Goal: Task Accomplishment & Management: Manage account settings

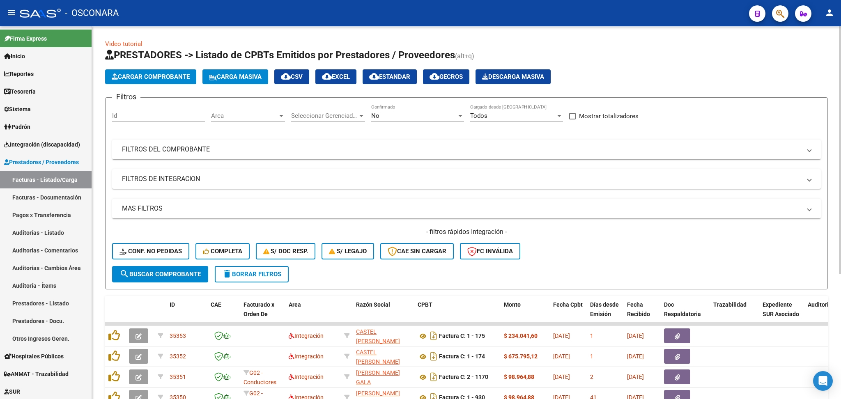
click at [594, 249] on div "- filtros rápidos Integración - Conf. no pedidas Completa S/ Doc Resp. S/ legaj…" at bounding box center [466, 247] width 709 height 39
click at [37, 107] on link "Sistema" at bounding box center [46, 109] width 92 height 18
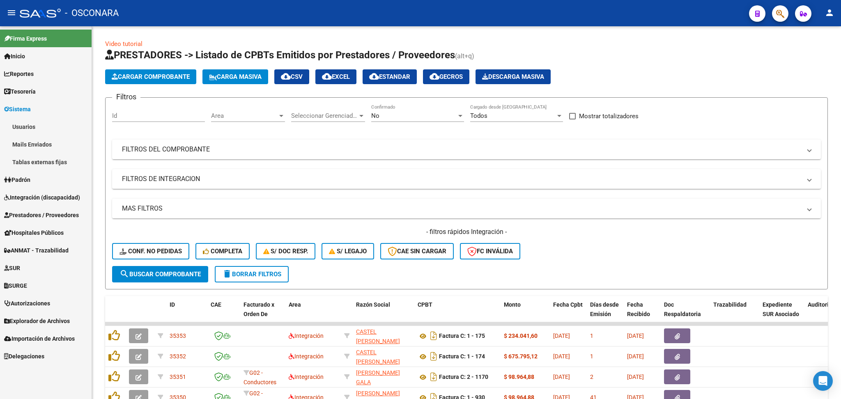
click at [37, 124] on link "Usuarios" at bounding box center [46, 127] width 92 height 18
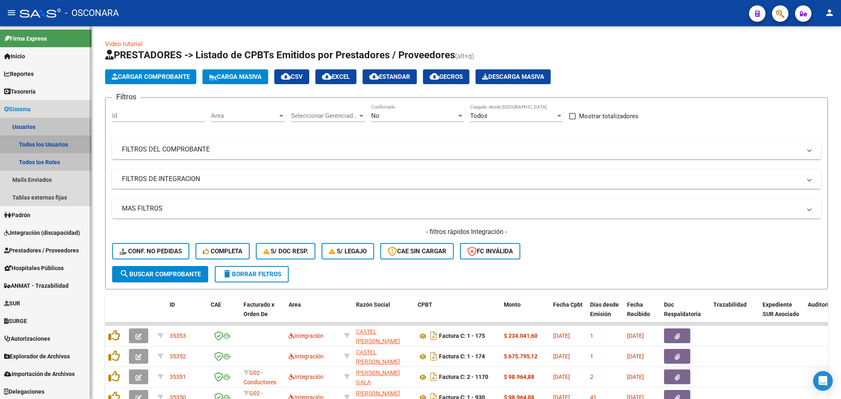
click at [67, 144] on link "Todos los Usuarios" at bounding box center [46, 145] width 92 height 18
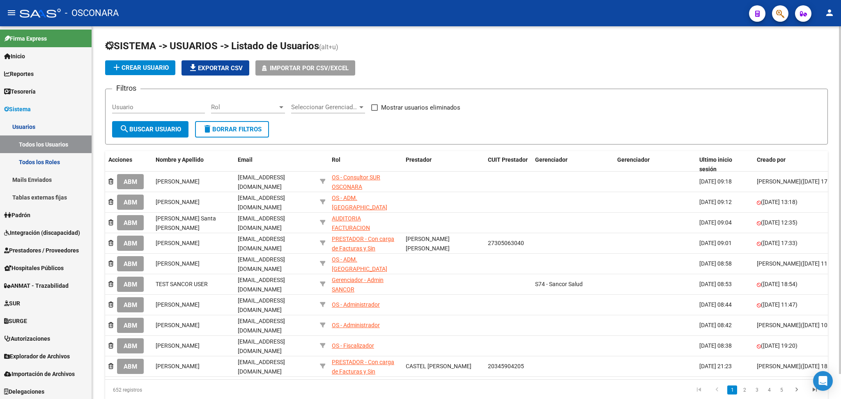
click at [441, 67] on div "add Crear Usuario file_download Exportar CSV Importar por CSV/Excel" at bounding box center [466, 67] width 723 height 15
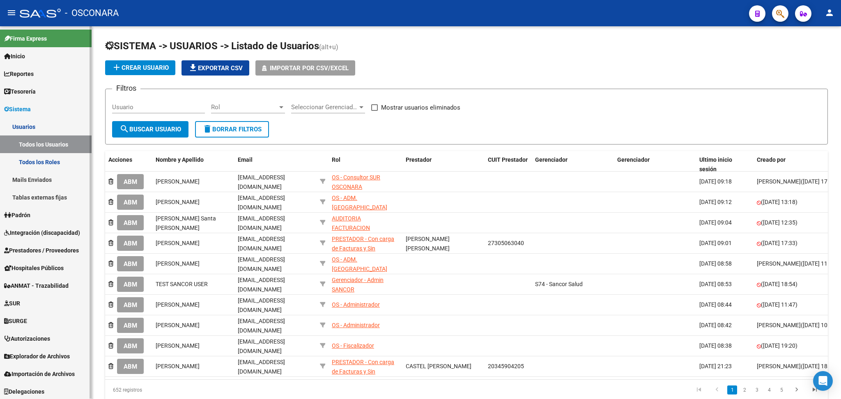
click at [41, 231] on span "Integración (discapacidad)" at bounding box center [42, 232] width 76 height 9
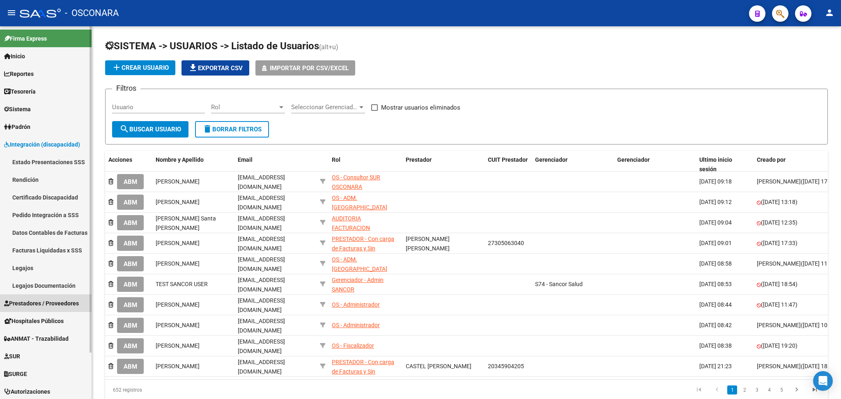
click at [34, 303] on span "Prestadores / Proveedores" at bounding box center [41, 303] width 75 height 9
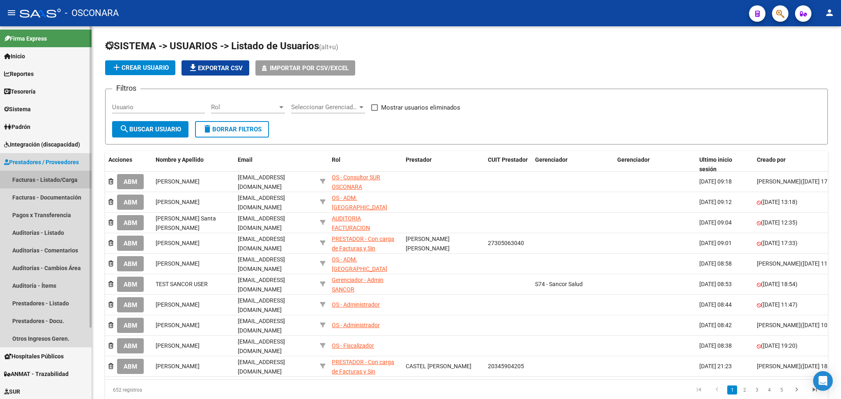
click at [38, 182] on link "Facturas - Listado/Carga" at bounding box center [46, 180] width 92 height 18
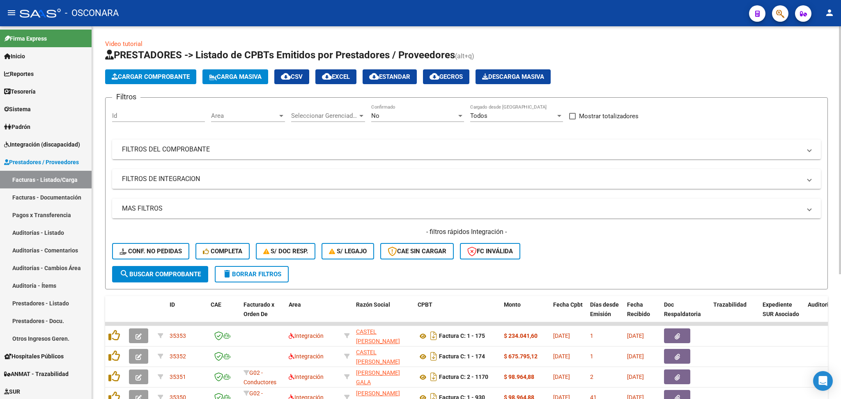
click at [550, 46] on div "Video tutorial PRESTADORES -> Listado de CPBTs Emitidos por Prestadores / Prove…" at bounding box center [466, 296] width 723 height 515
click at [261, 118] on span "Area" at bounding box center [244, 115] width 67 height 7
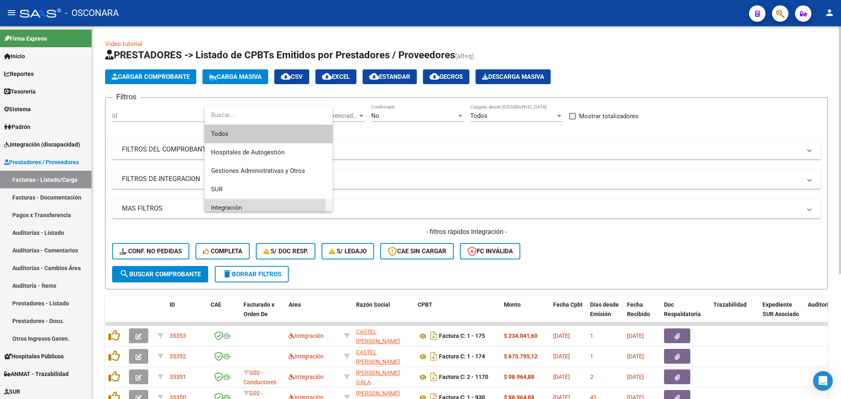
click at [247, 202] on span "Integración" at bounding box center [268, 208] width 115 height 18
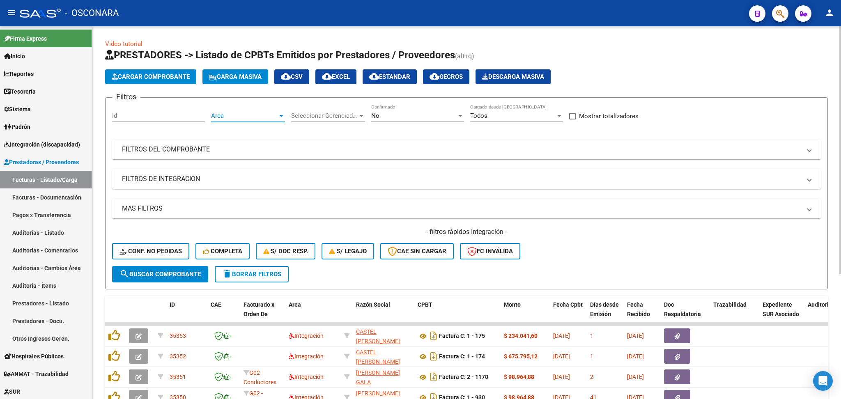
scroll to position [5, 0]
click at [193, 271] on span "search Buscar Comprobante" at bounding box center [160, 274] width 81 height 7
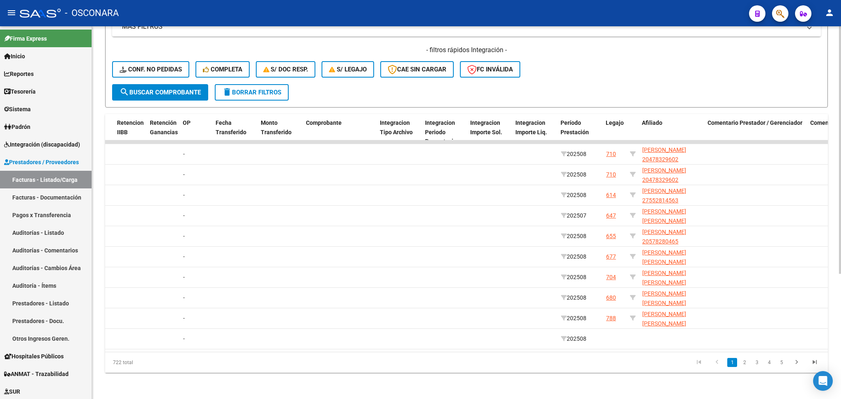
scroll to position [0, 692]
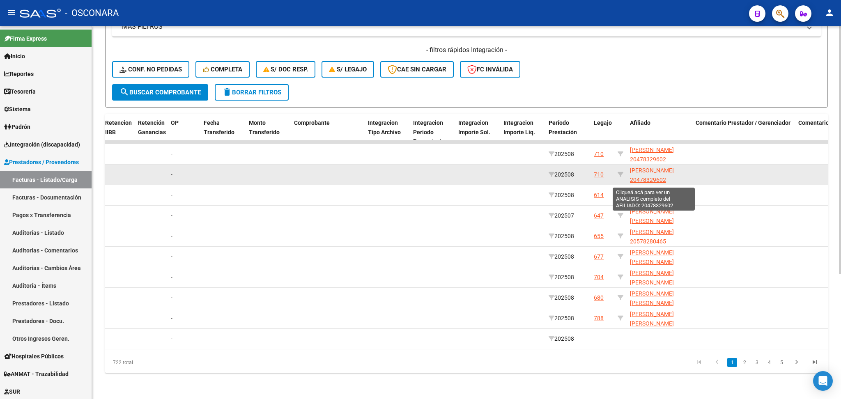
click at [635, 167] on span "[PERSON_NAME] 20478329602" at bounding box center [652, 175] width 44 height 16
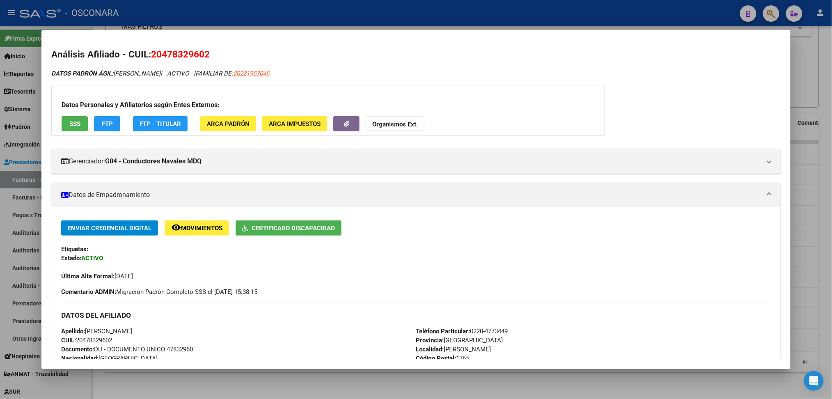
click at [331, 386] on div at bounding box center [416, 199] width 832 height 399
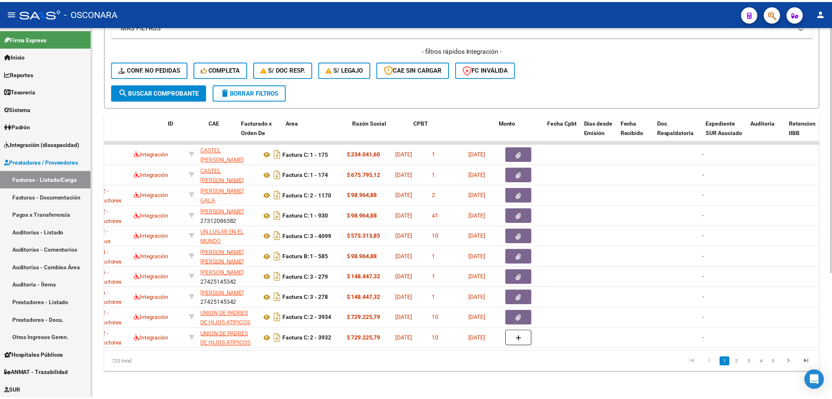
scroll to position [0, 0]
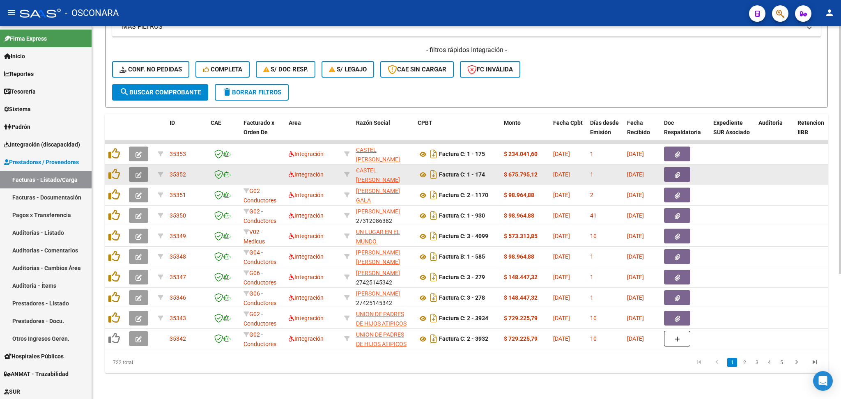
click at [142, 168] on button "button" at bounding box center [138, 174] width 19 height 15
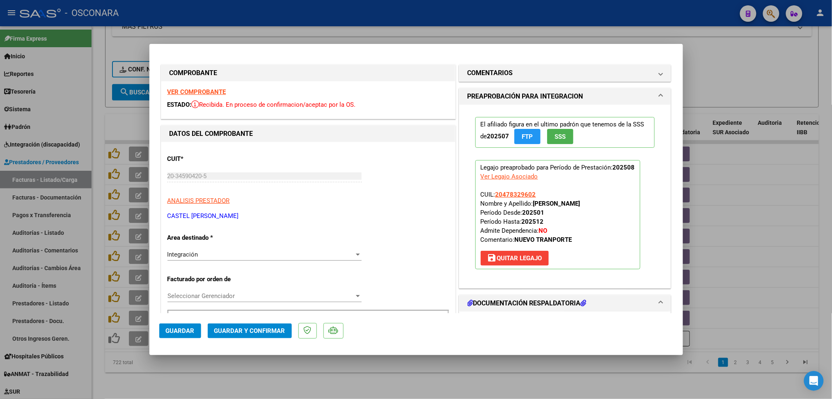
click at [232, 291] on div "Seleccionar Gerenciador Seleccionar Gerenciador" at bounding box center [265, 296] width 194 height 12
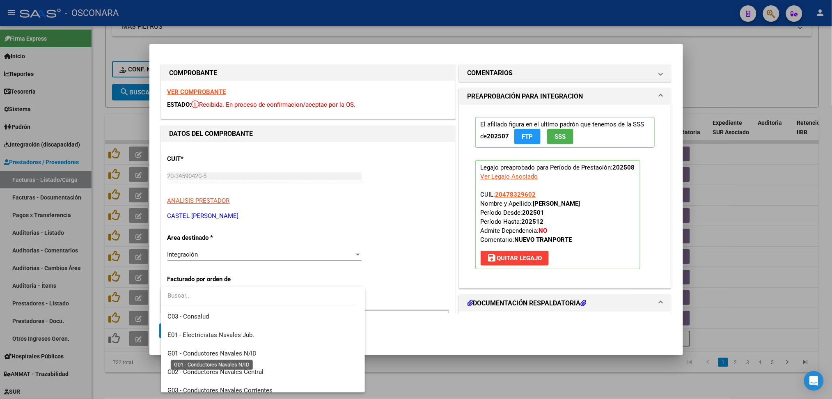
scroll to position [164, 0]
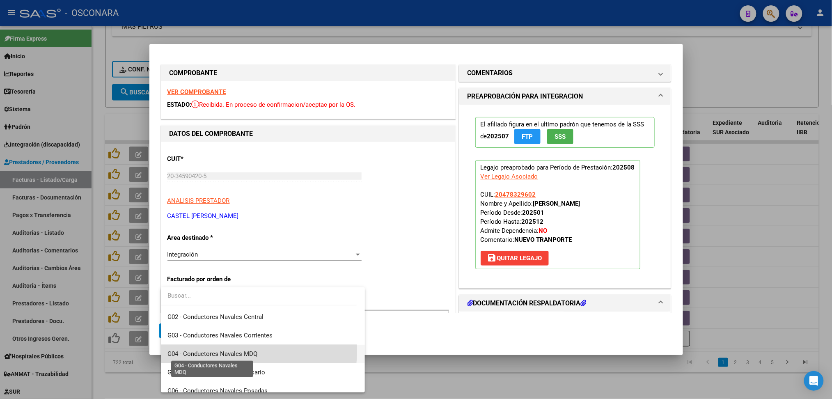
click at [237, 352] on span "G04 - Conductores Navales MDQ" at bounding box center [213, 353] width 90 height 7
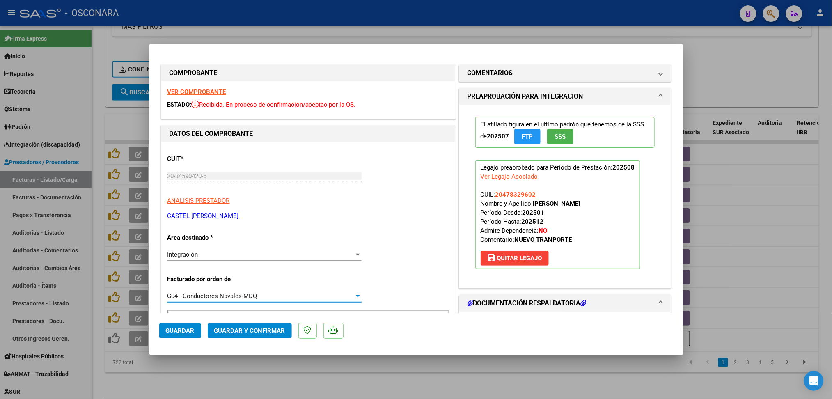
click at [209, 384] on div at bounding box center [416, 199] width 832 height 399
type input "$ 0,00"
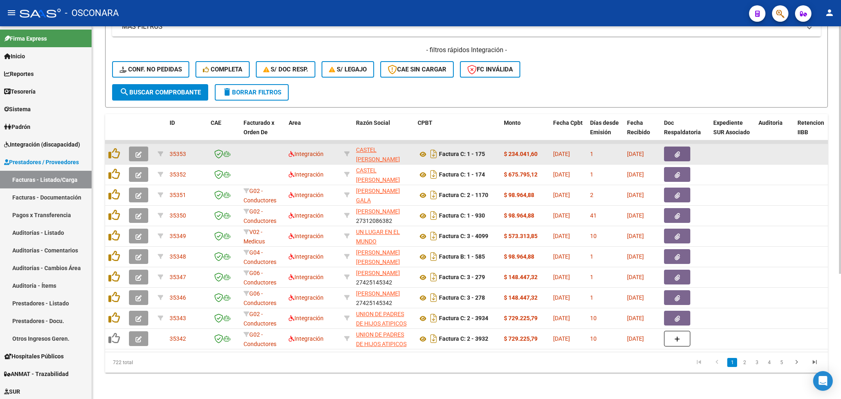
click at [136, 152] on icon "button" at bounding box center [139, 155] width 6 height 6
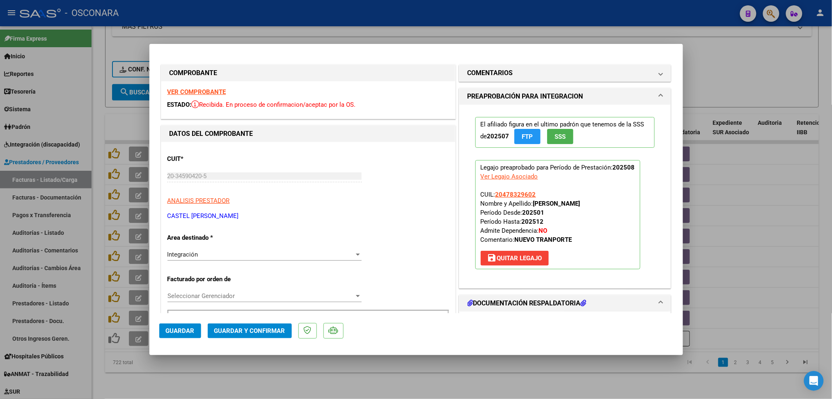
click at [233, 301] on div "Seleccionar Gerenciador Seleccionar Gerenciador" at bounding box center [265, 296] width 194 height 12
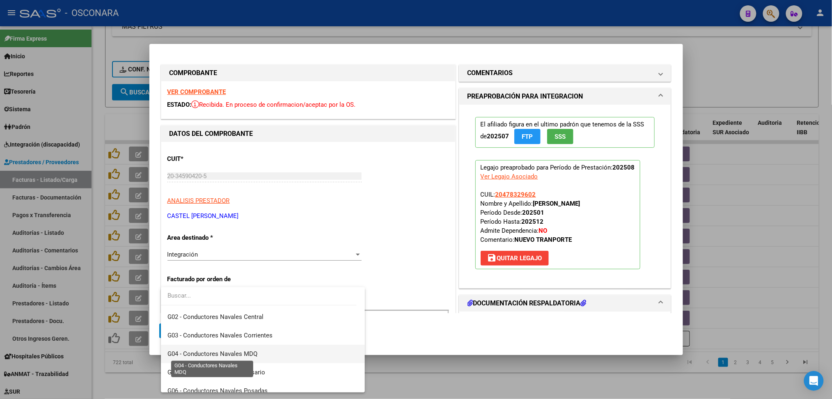
click at [235, 352] on span "G04 - Conductores Navales MDQ" at bounding box center [213, 353] width 90 height 7
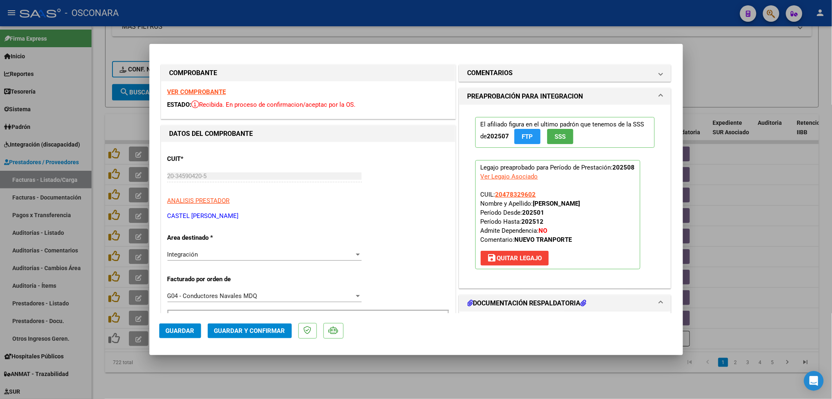
click at [212, 372] on div at bounding box center [416, 199] width 832 height 399
type input "$ 0,00"
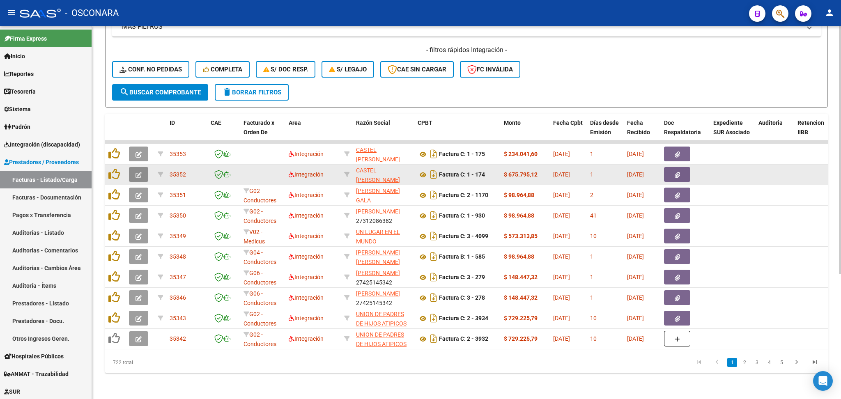
click at [137, 172] on icon "button" at bounding box center [139, 175] width 6 height 6
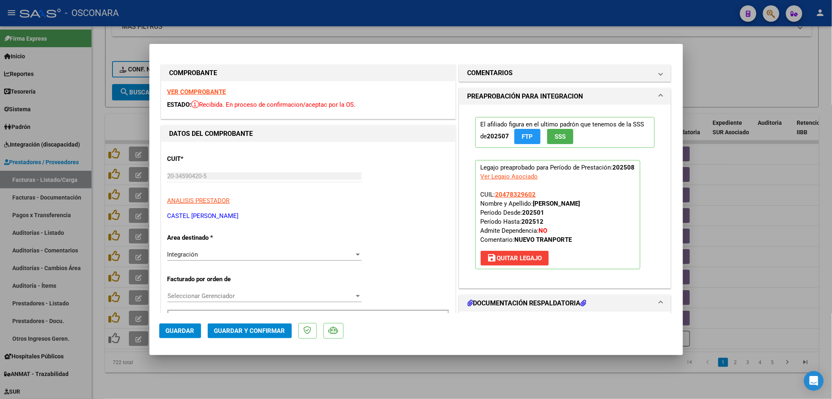
click at [224, 295] on span "Seleccionar Gerenciador" at bounding box center [261, 295] width 187 height 7
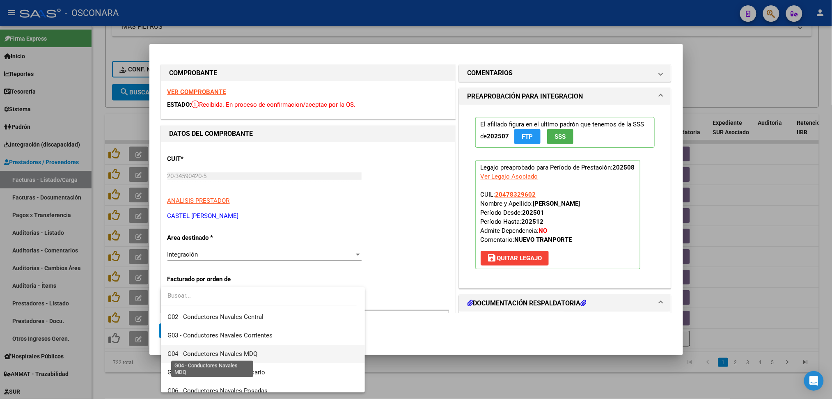
click at [243, 350] on span "G04 - Conductores Navales MDQ" at bounding box center [213, 353] width 90 height 7
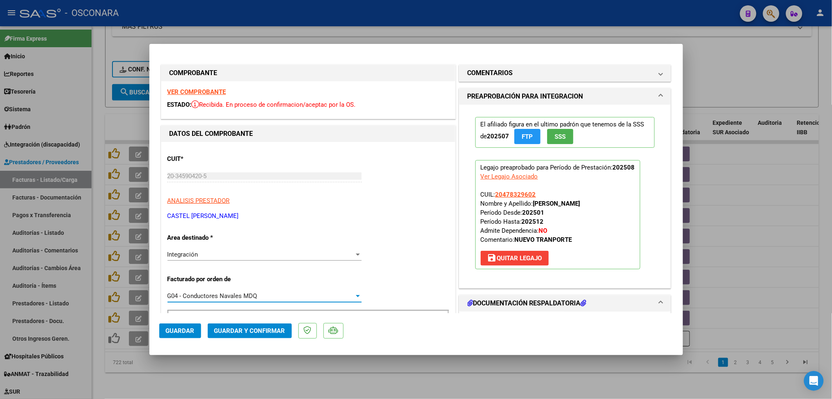
click at [188, 330] on span "Guardar" at bounding box center [180, 330] width 29 height 7
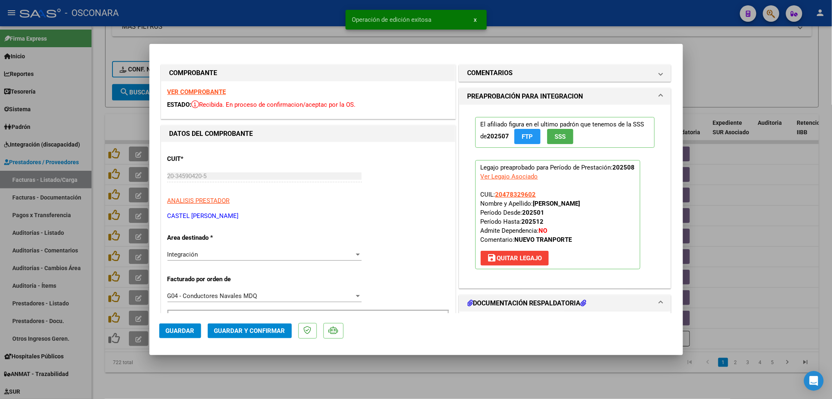
click at [221, 380] on div at bounding box center [416, 199] width 832 height 399
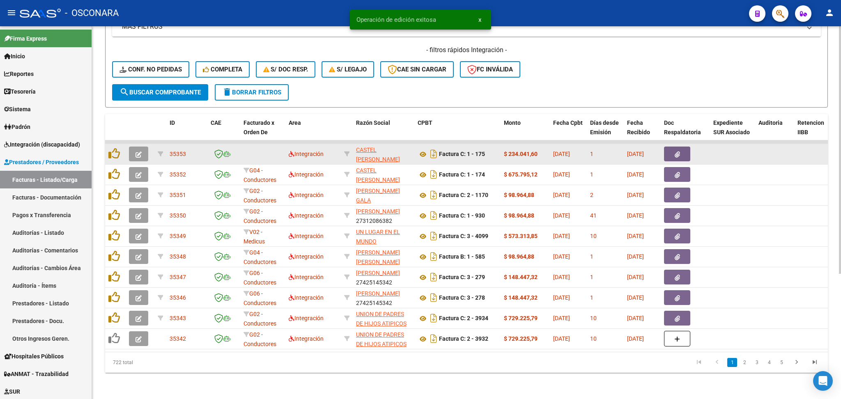
click at [136, 152] on icon "button" at bounding box center [139, 155] width 6 height 6
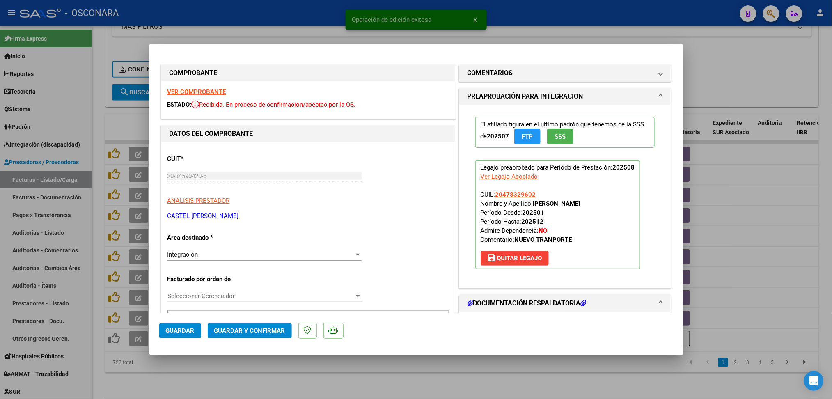
click at [232, 297] on span "Seleccionar Gerenciador" at bounding box center [261, 295] width 187 height 7
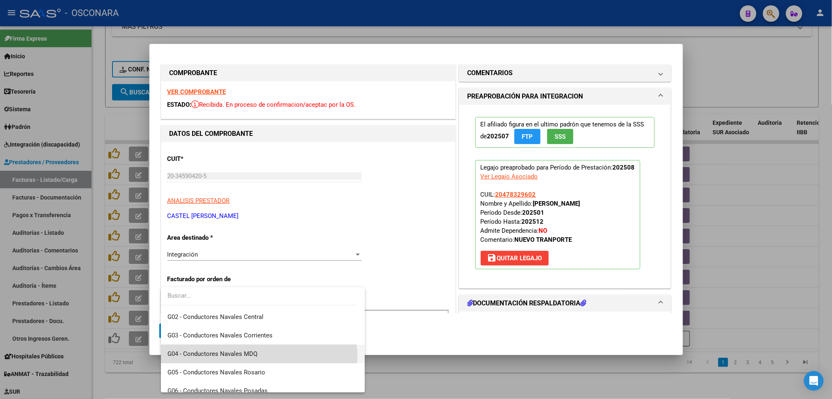
click at [232, 358] on span "G04 - Conductores Navales MDQ" at bounding box center [263, 354] width 191 height 18
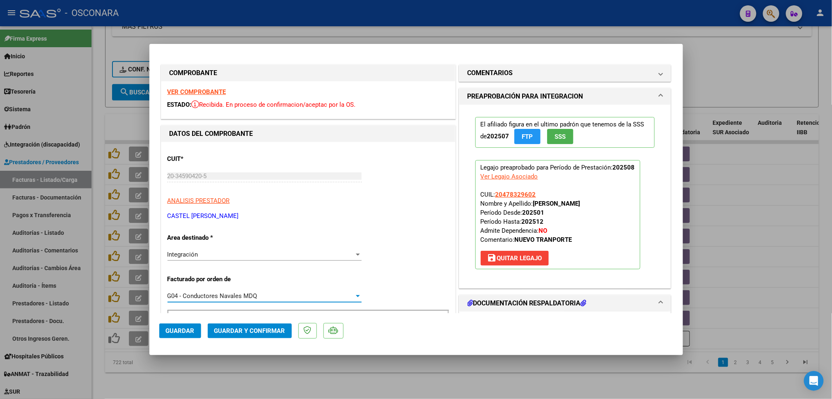
click at [189, 336] on button "Guardar" at bounding box center [180, 331] width 42 height 15
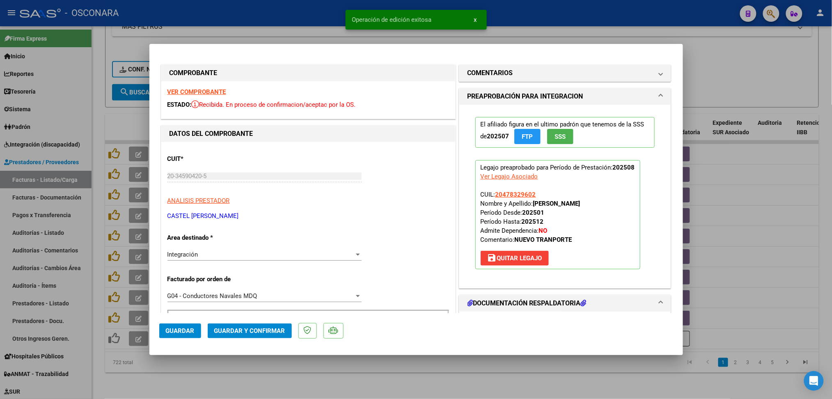
click at [201, 372] on div at bounding box center [416, 199] width 832 height 399
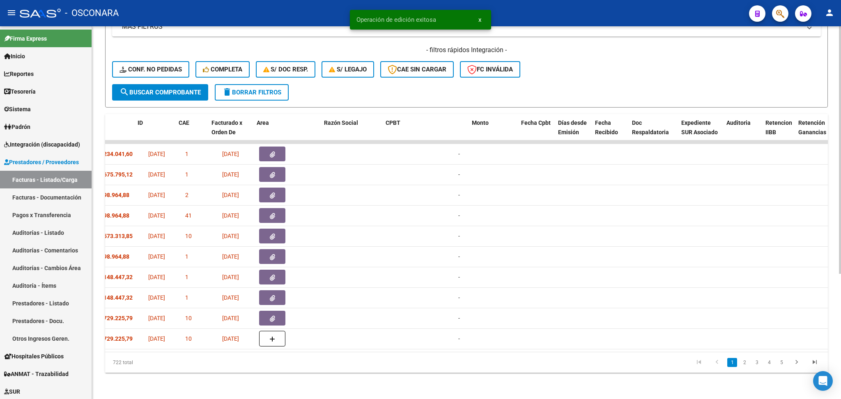
scroll to position [0, 0]
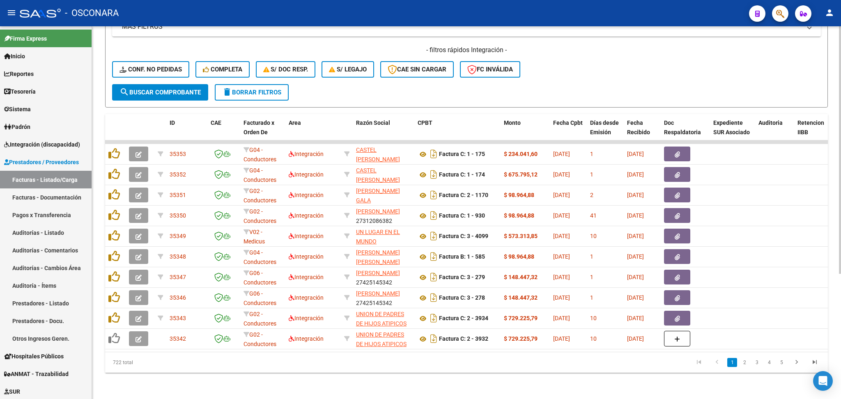
click at [594, 57] on div "- filtros rápidos Integración - Conf. no pedidas Completa S/ Doc Resp. S/ legaj…" at bounding box center [466, 65] width 709 height 39
click at [577, 77] on form "Filtros Id Integración Area Seleccionar Gerenciador Seleccionar Gerenciador No …" at bounding box center [466, 11] width 723 height 192
click at [574, 76] on form "Filtros Id Integración Area Seleccionar Gerenciador Seleccionar Gerenciador No …" at bounding box center [466, 11] width 723 height 192
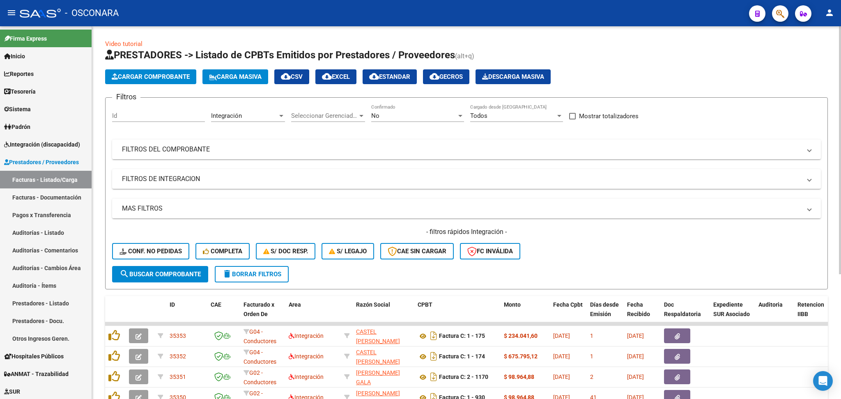
click at [628, 253] on div "- filtros rápidos Integración - Conf. no pedidas Completa S/ Doc Resp. S/ legaj…" at bounding box center [466, 247] width 709 height 39
click at [304, 69] on button "cloud_download CSV" at bounding box center [291, 76] width 35 height 15
click at [572, 246] on div "- filtros rápidos Integración - Conf. no pedidas Completa S/ Doc Resp. S/ legaj…" at bounding box center [466, 247] width 709 height 39
click at [175, 116] on input "Id" at bounding box center [158, 115] width 93 height 7
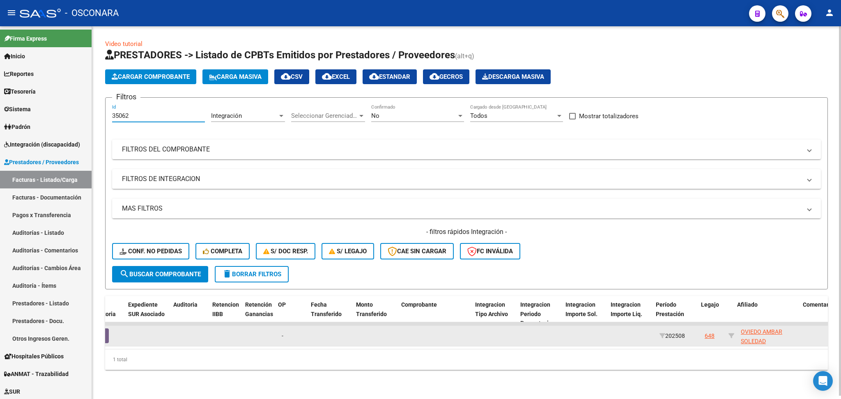
scroll to position [0, 585]
type input "35062"
click at [756, 337] on span "OVIEDO AMBAR SOLEDAD 27466507984" at bounding box center [757, 341] width 41 height 25
type textarea "27466507984"
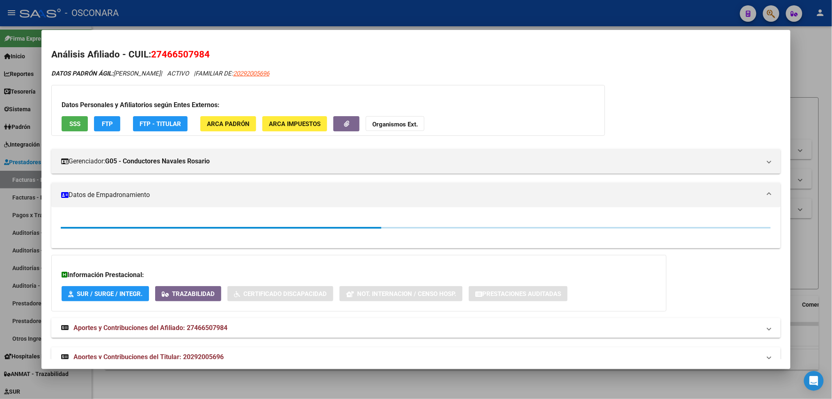
click at [620, 386] on div at bounding box center [416, 199] width 832 height 399
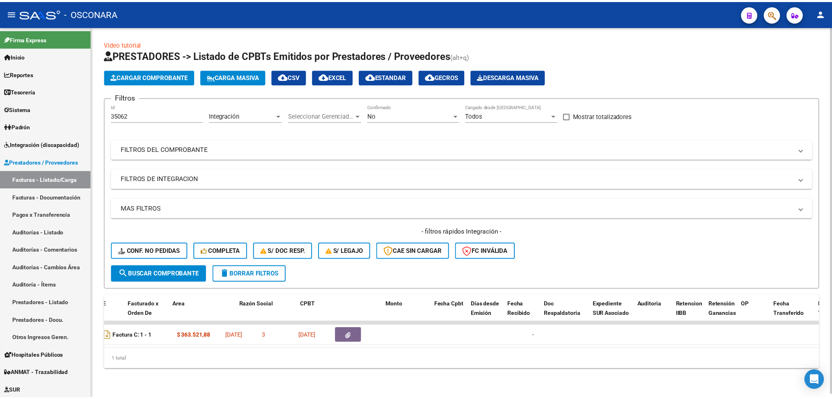
scroll to position [0, 0]
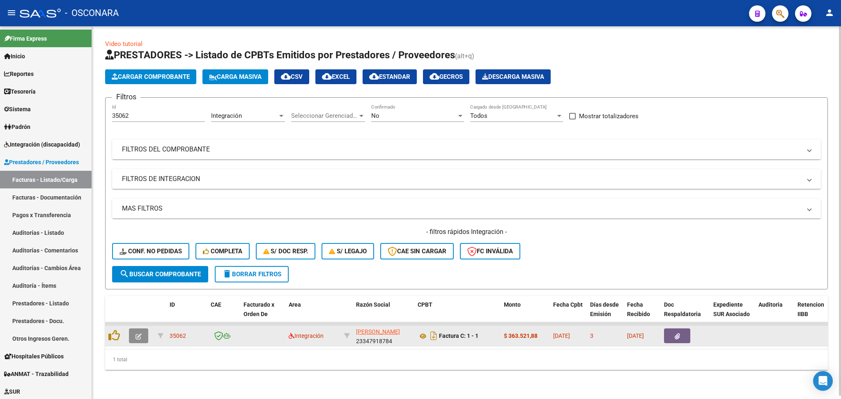
click at [142, 330] on button "button" at bounding box center [138, 336] width 19 height 15
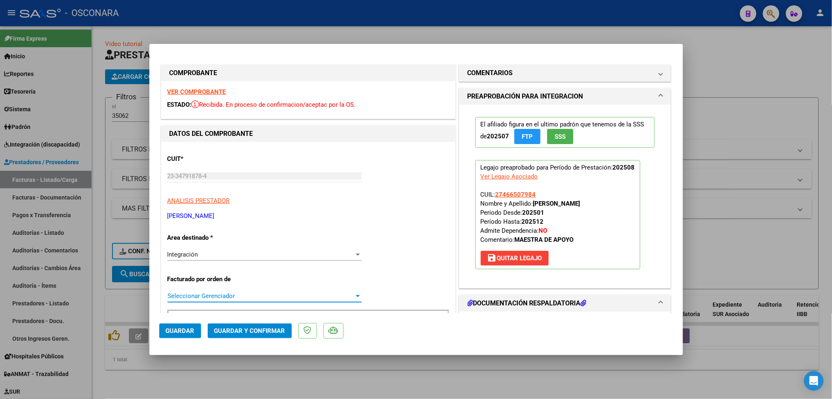
click at [229, 296] on span "Seleccionar Gerenciador" at bounding box center [261, 295] width 187 height 7
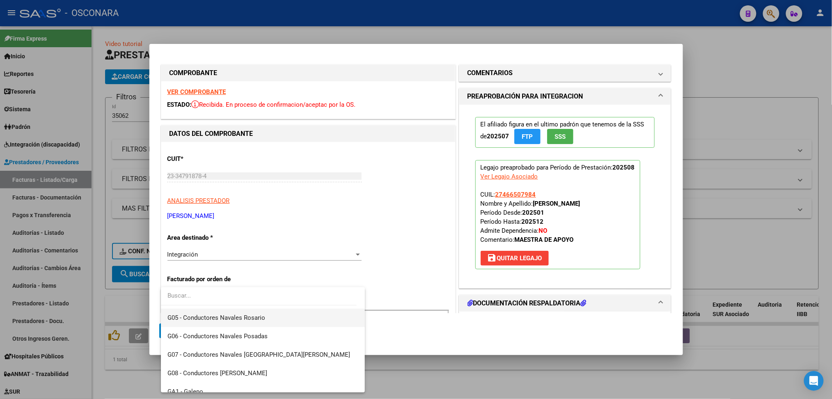
click at [253, 319] on span "G05 - Conductores Navales Rosario" at bounding box center [217, 317] width 98 height 7
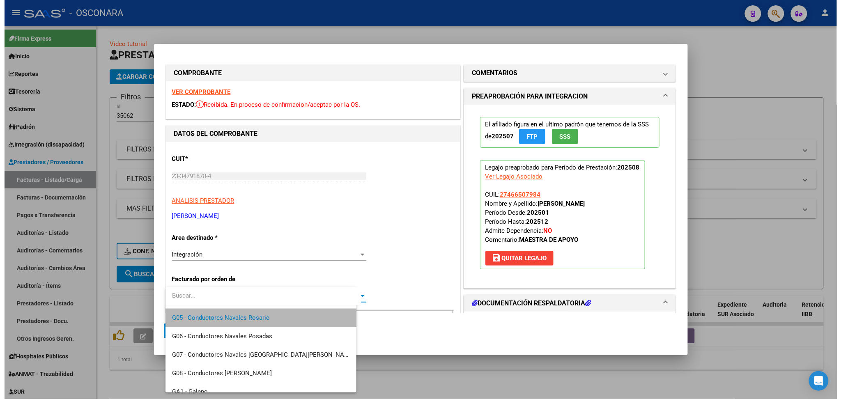
scroll to position [221, 0]
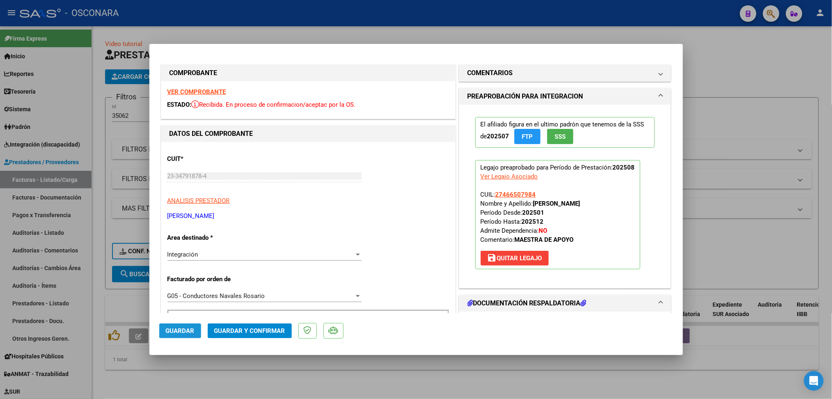
click at [194, 327] on span "Guardar" at bounding box center [180, 330] width 29 height 7
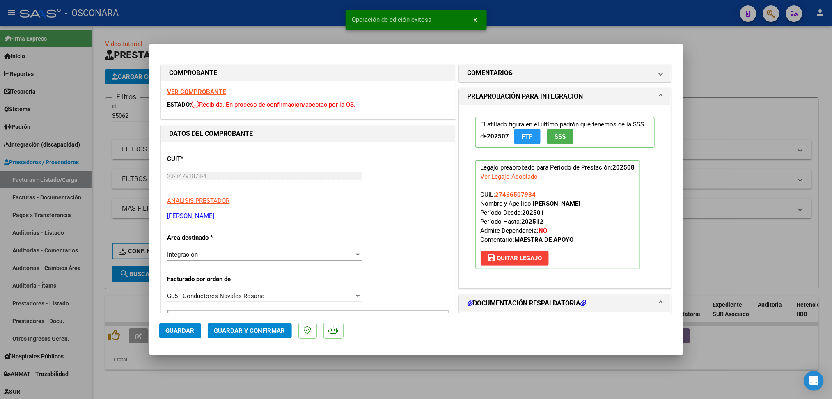
click at [236, 378] on div at bounding box center [416, 199] width 832 height 399
type input "$ 0,00"
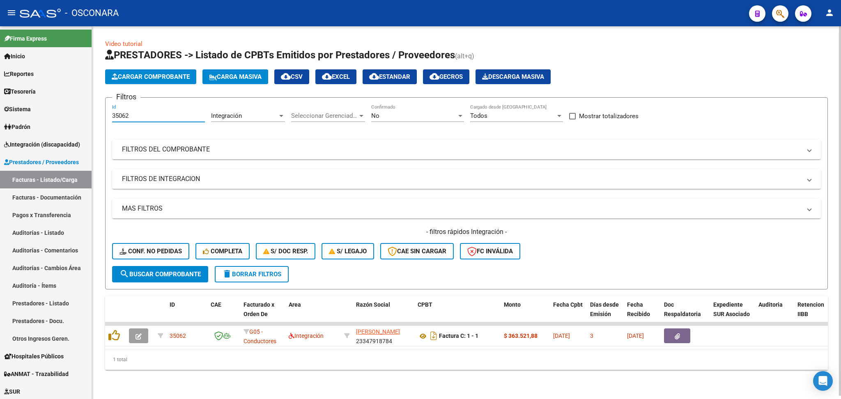
drag, startPoint x: 150, startPoint y: 112, endPoint x: 108, endPoint y: 108, distance: 42.5
click at [114, 112] on input "35062" at bounding box center [158, 115] width 93 height 7
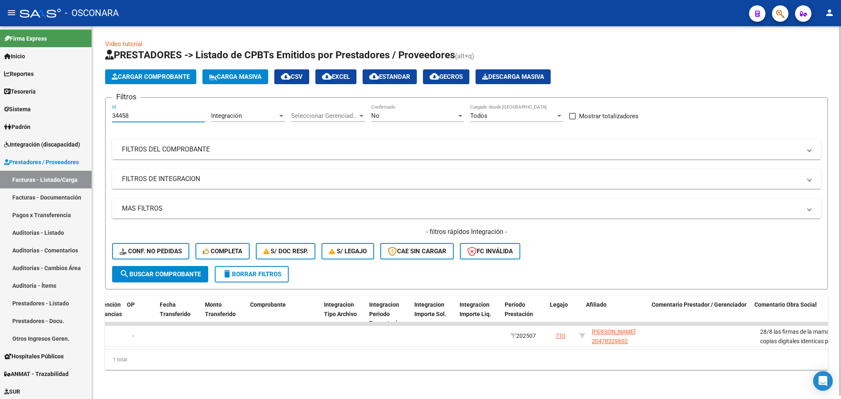
scroll to position [0, 741]
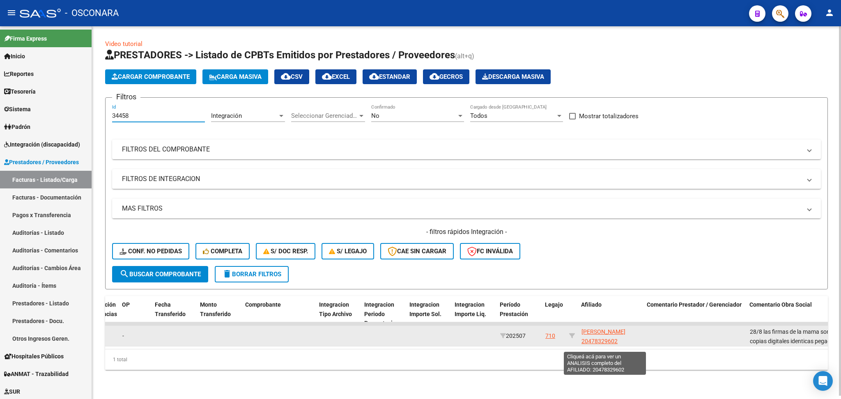
type input "34458"
click at [613, 329] on span "[PERSON_NAME] 20478329602" at bounding box center [604, 337] width 44 height 16
type textarea "20478329602"
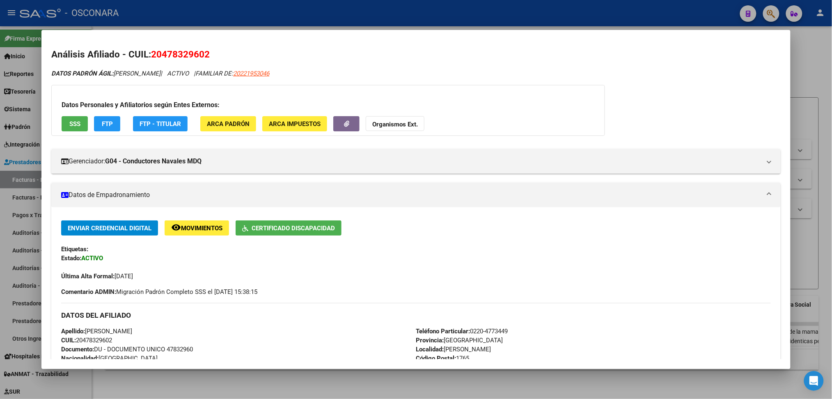
click at [597, 389] on div at bounding box center [416, 199] width 832 height 399
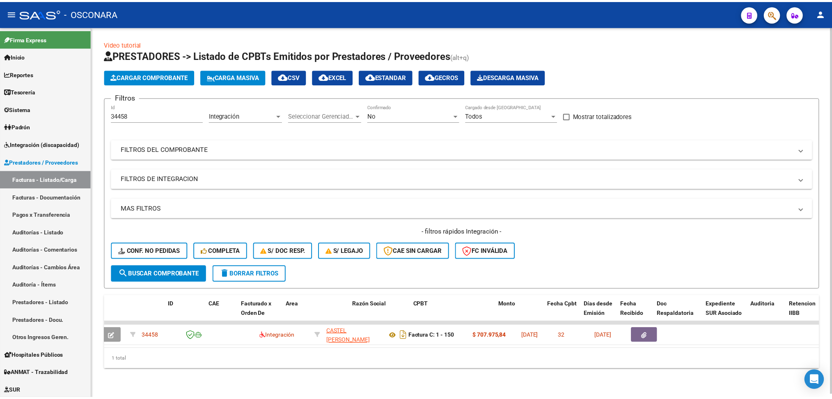
scroll to position [0, 0]
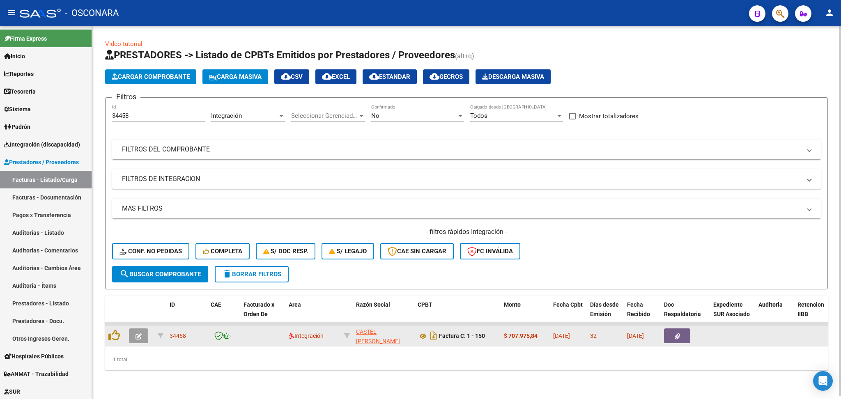
click at [136, 326] on datatable-body-cell at bounding box center [140, 336] width 29 height 20
click at [144, 329] on button "button" at bounding box center [138, 336] width 19 height 15
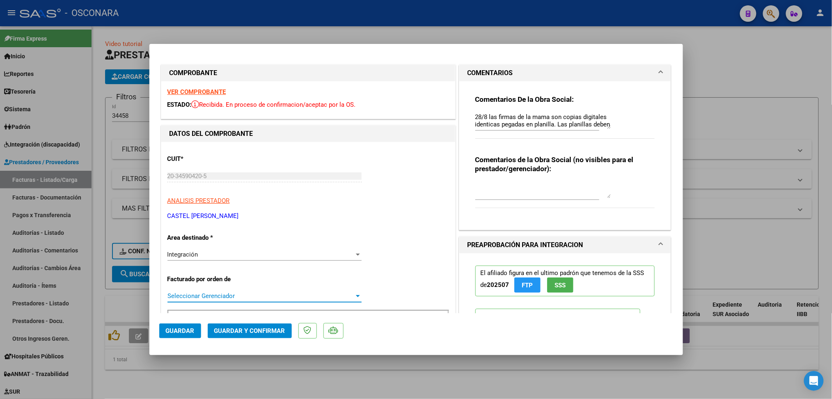
click at [236, 299] on span "Seleccionar Gerenciador" at bounding box center [261, 295] width 187 height 7
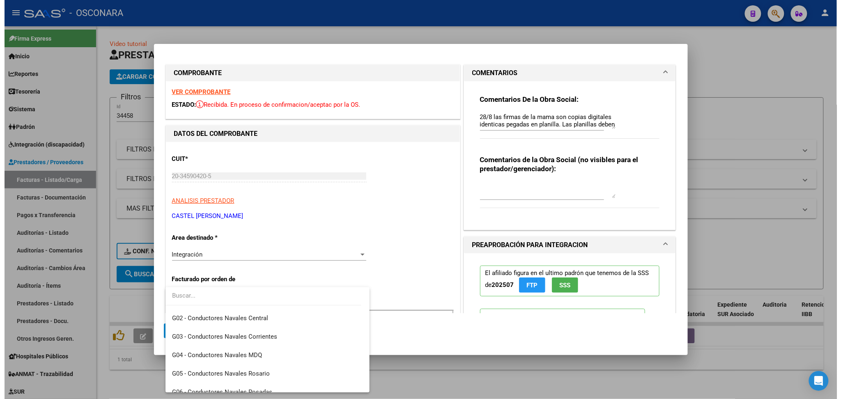
scroll to position [164, 0]
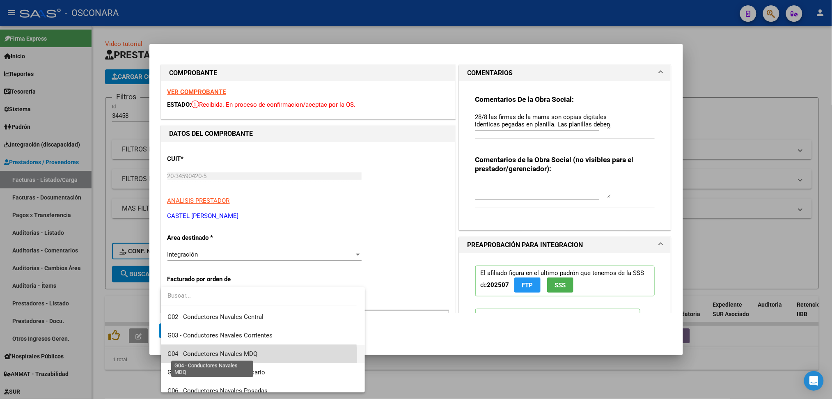
click at [230, 356] on span "G04 - Conductores Navales MDQ" at bounding box center [213, 353] width 90 height 7
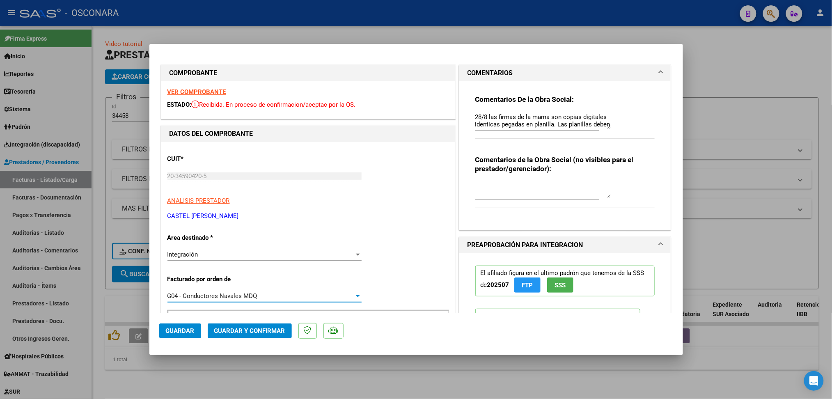
click at [182, 330] on span "Guardar" at bounding box center [180, 330] width 29 height 7
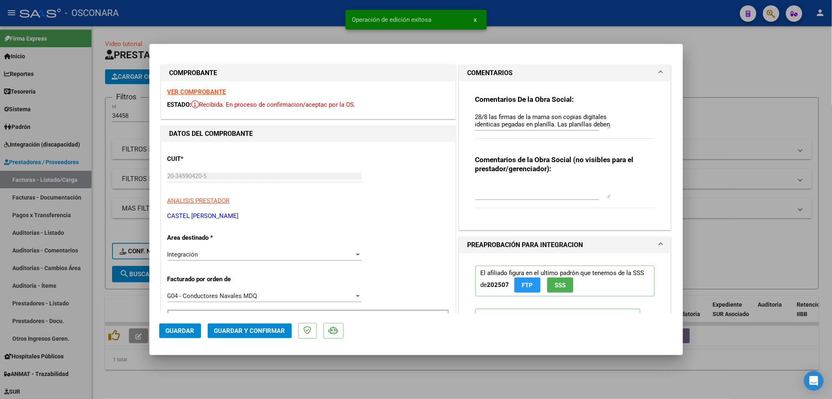
click at [198, 382] on div at bounding box center [416, 199] width 832 height 399
type input "$ 0,00"
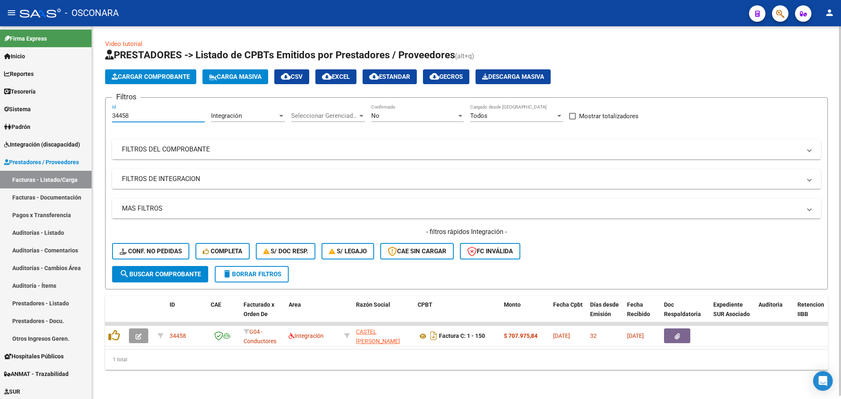
drag, startPoint x: 115, startPoint y: 112, endPoint x: 168, endPoint y: 113, distance: 53.0
click at [168, 113] on input "34458" at bounding box center [158, 115] width 93 height 7
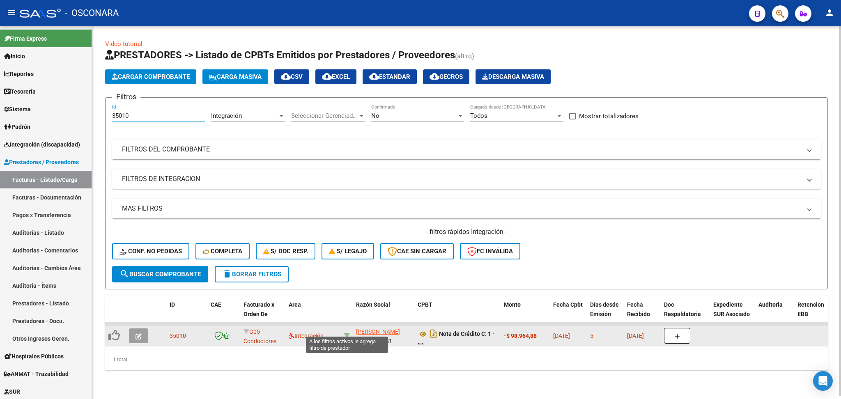
type input "35010"
click at [346, 333] on icon at bounding box center [347, 336] width 6 height 6
type input "27356480851"
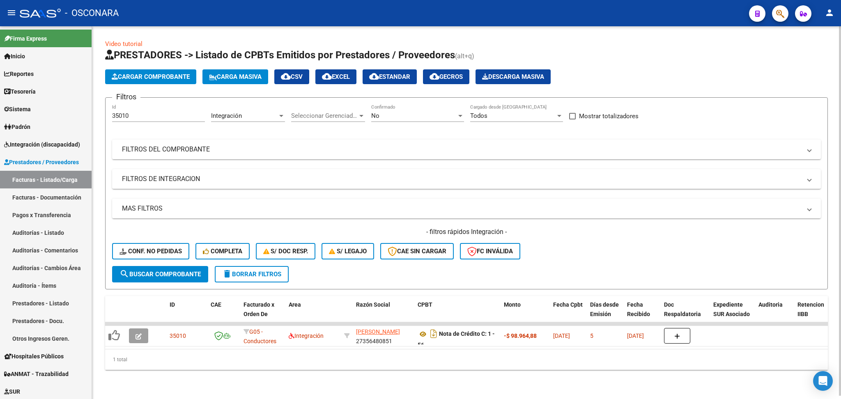
click at [391, 112] on div "No" at bounding box center [413, 115] width 85 height 7
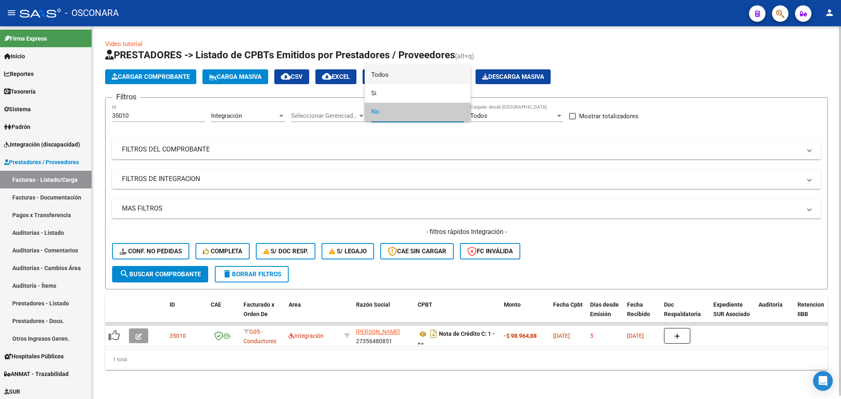
click at [391, 72] on span "Todos" at bounding box center [417, 75] width 93 height 18
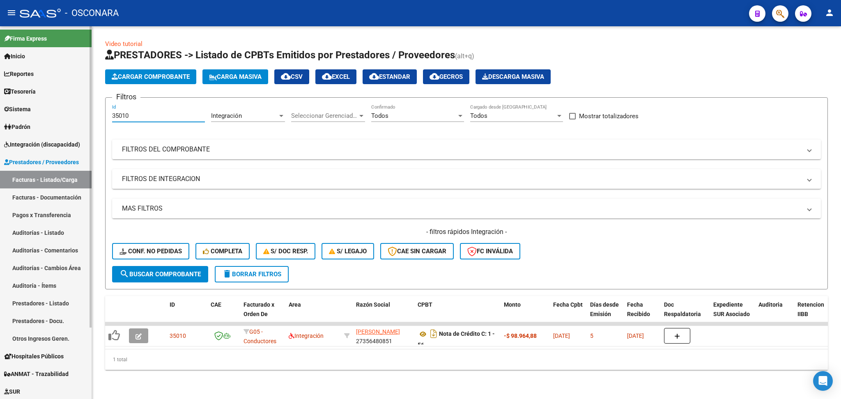
drag, startPoint x: 118, startPoint y: 113, endPoint x: 90, endPoint y: 112, distance: 28.8
click at [92, 113] on div "Video tutorial PRESTADORES -> Listado de CPBTs Emitidos por Prestadores / Prove…" at bounding box center [466, 211] width 749 height 370
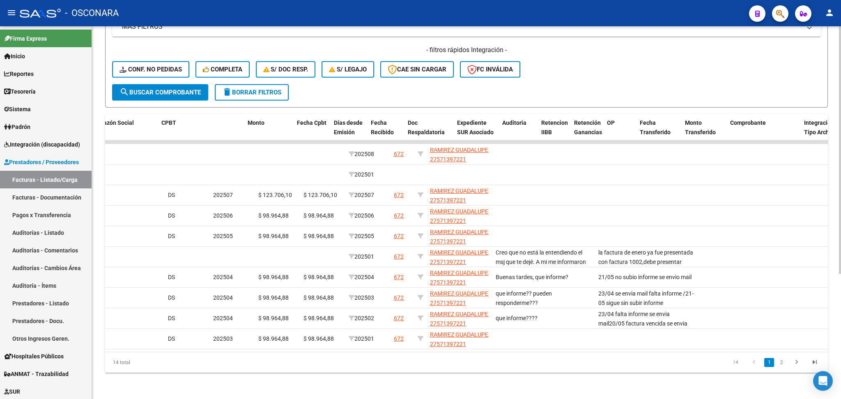
scroll to position [0, 0]
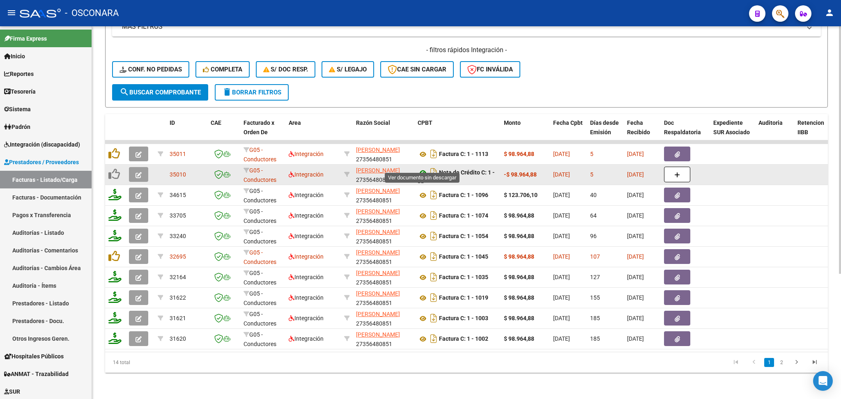
click at [422, 168] on icon at bounding box center [423, 173] width 11 height 10
click at [136, 172] on icon "button" at bounding box center [139, 175] width 6 height 6
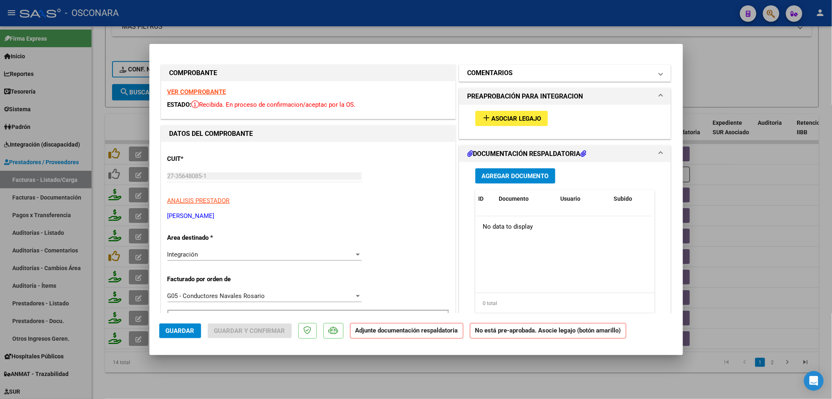
click at [499, 77] on h1 "COMENTARIOS" at bounding box center [491, 73] width 46 height 10
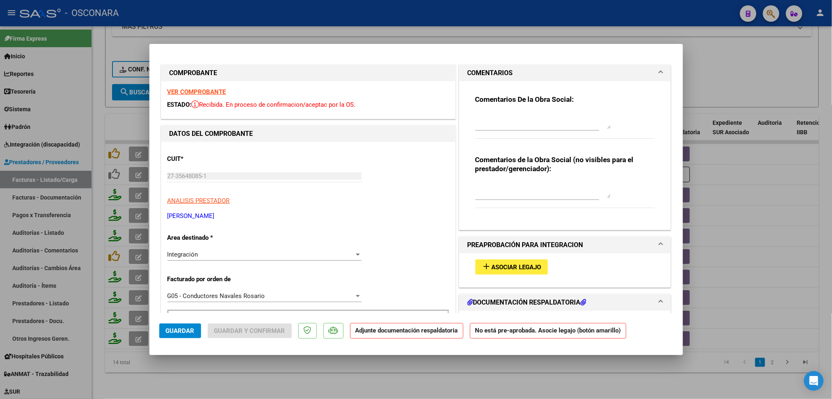
click at [503, 118] on textarea at bounding box center [544, 121] width 136 height 16
type textarea "Anula id 32695"
click at [531, 265] on span "Asociar Legajo" at bounding box center [517, 267] width 50 height 7
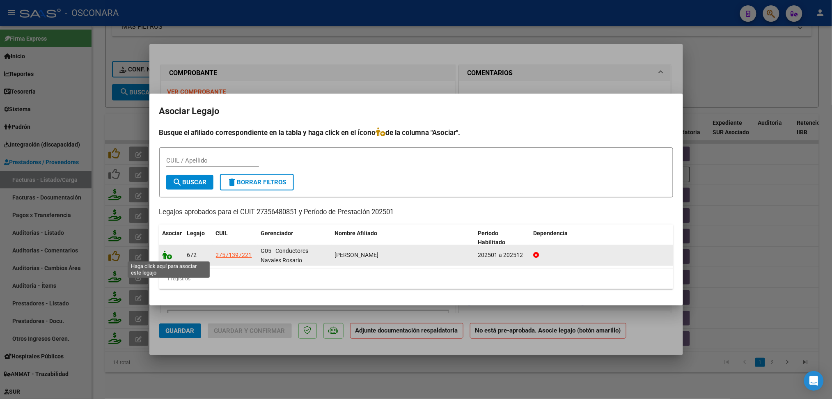
click at [169, 257] on icon at bounding box center [168, 255] width 10 height 9
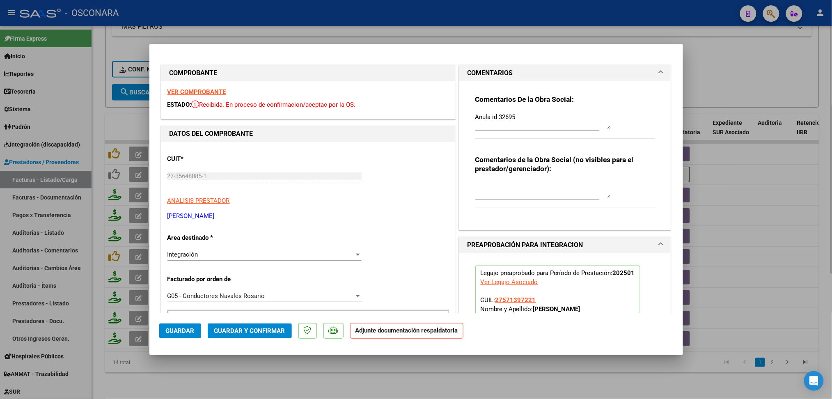
click at [239, 378] on div at bounding box center [416, 199] width 832 height 399
type input "$ 0,00"
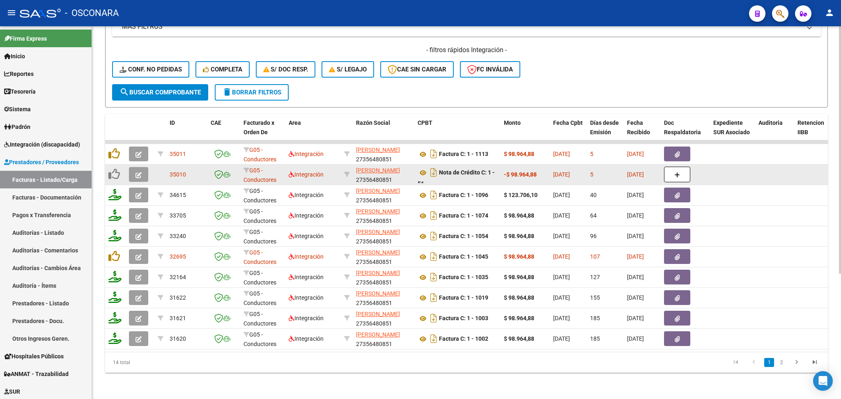
click at [134, 167] on button "button" at bounding box center [138, 174] width 19 height 15
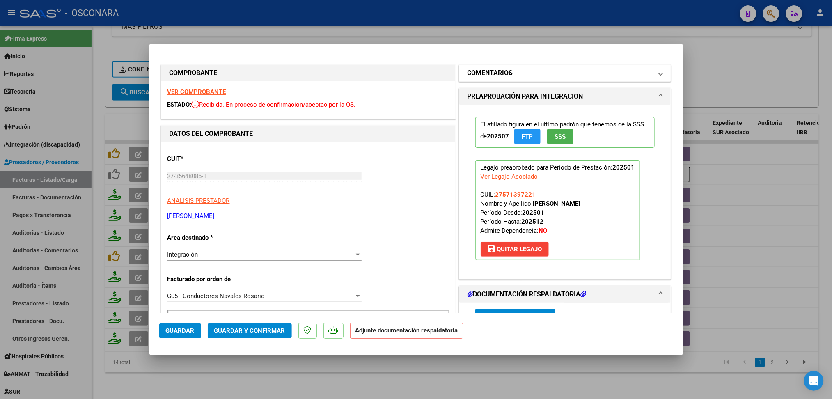
click at [508, 72] on h1 "COMENTARIOS" at bounding box center [491, 73] width 46 height 10
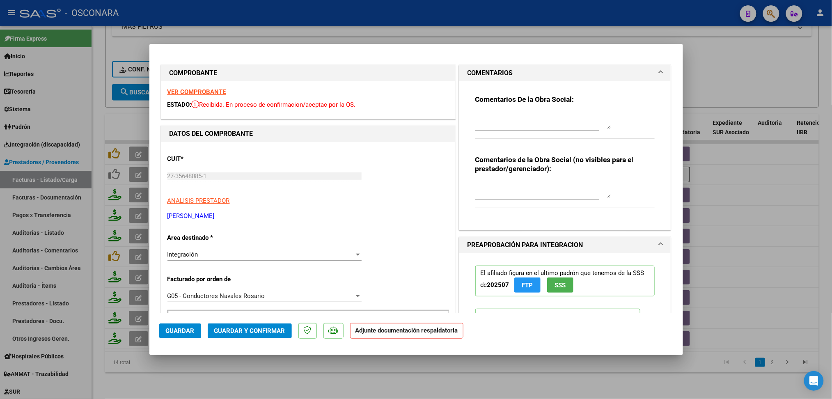
click at [215, 377] on div at bounding box center [416, 199] width 832 height 399
type input "$ 0,00"
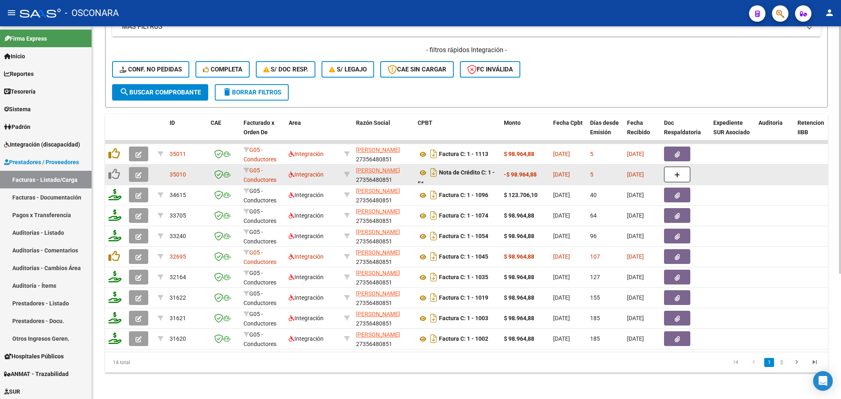
click at [140, 172] on icon "button" at bounding box center [139, 175] width 6 height 6
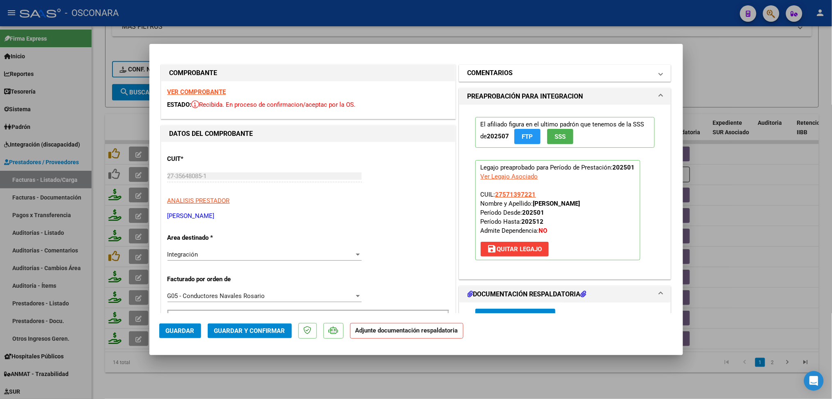
click at [511, 75] on mat-panel-title "COMENTARIOS" at bounding box center [561, 73] width 186 height 10
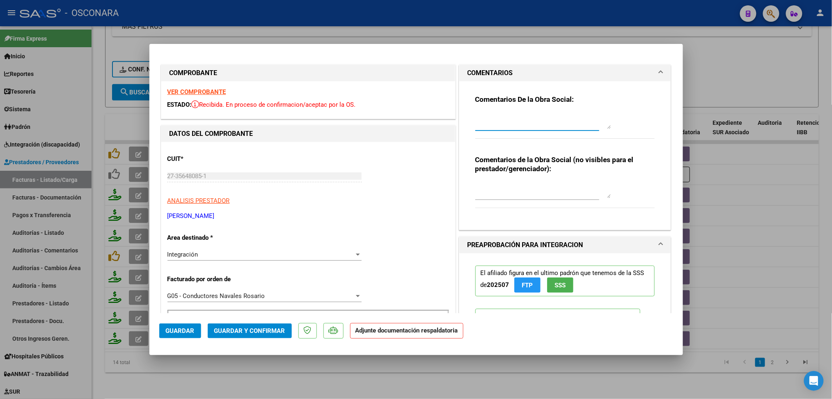
click at [507, 117] on textarea at bounding box center [544, 121] width 136 height 16
type textarea "anula id 32695"
click at [171, 335] on button "Guardar" at bounding box center [180, 331] width 42 height 15
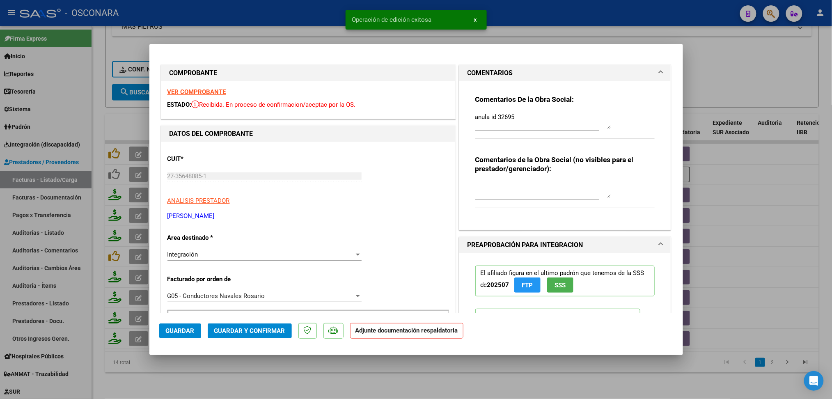
click at [213, 372] on div at bounding box center [416, 199] width 832 height 399
type input "$ 0,00"
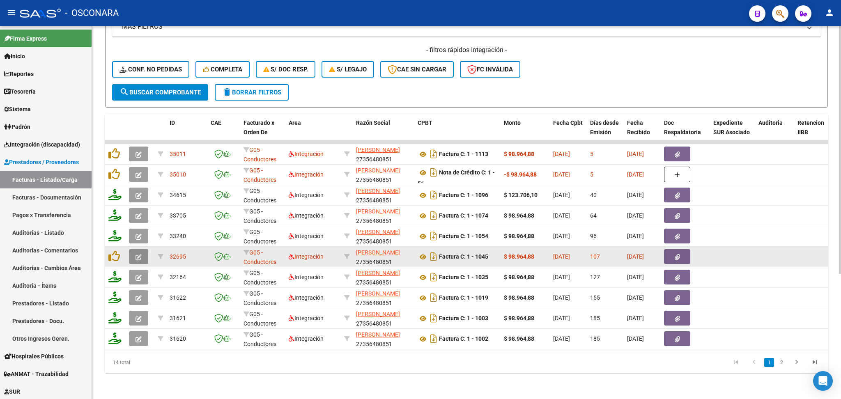
click at [135, 249] on button "button" at bounding box center [138, 256] width 19 height 15
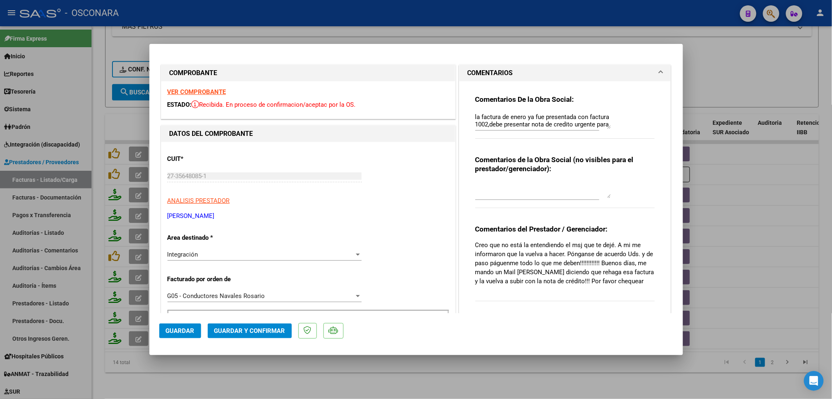
click at [476, 115] on textarea "la factura de enero ya fue presentada con factura 1002,debe presentar nota de c…" at bounding box center [544, 121] width 136 height 16
click at [476, 114] on textarea "35010 la factura de enero ya fue presentada con factura 1002,debe presentar not…" at bounding box center [544, 121] width 136 height 16
type textarea "Anulada con id 35010 la factura de enero ya fue presentada con factura 1002,deb…"
click at [182, 330] on span "Guardar" at bounding box center [180, 330] width 29 height 7
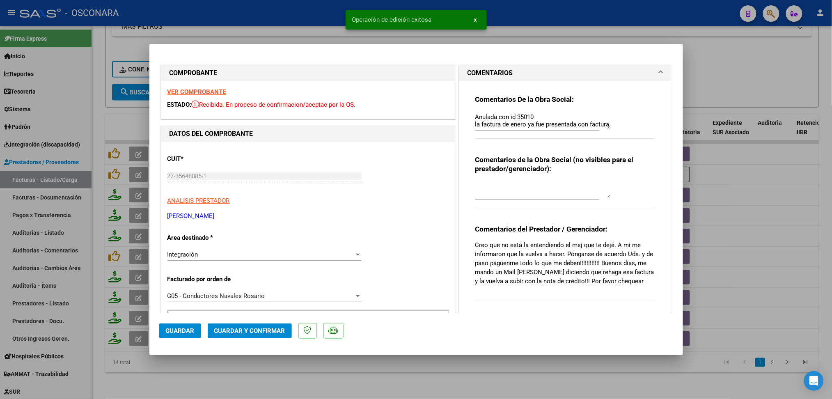
click at [218, 382] on div at bounding box center [416, 199] width 832 height 399
type input "$ 0,00"
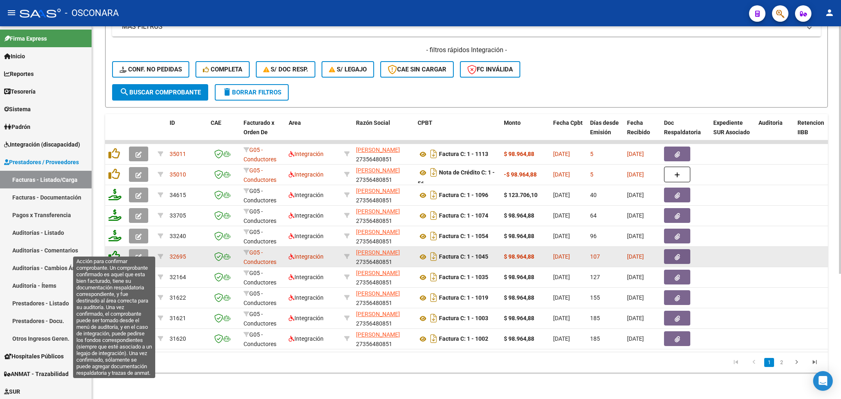
click at [114, 251] on icon at bounding box center [113, 256] width 11 height 11
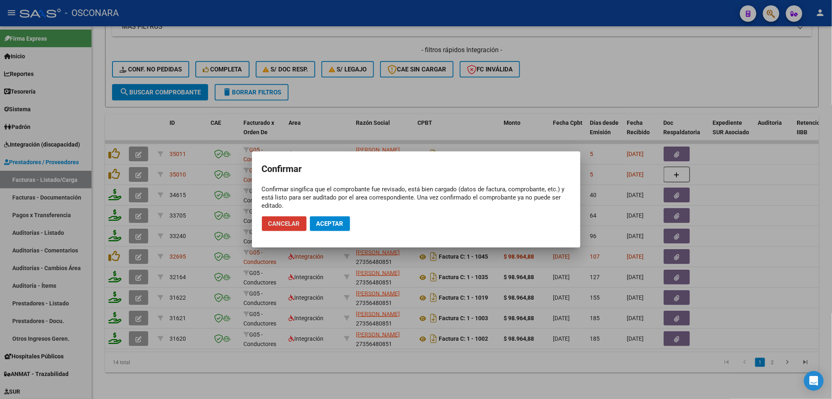
click at [322, 221] on span "Aceptar" at bounding box center [330, 223] width 27 height 7
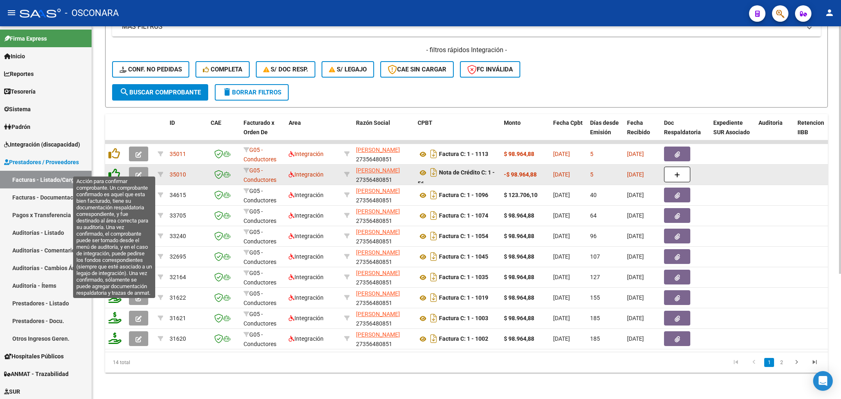
click at [115, 168] on icon at bounding box center [113, 173] width 11 height 11
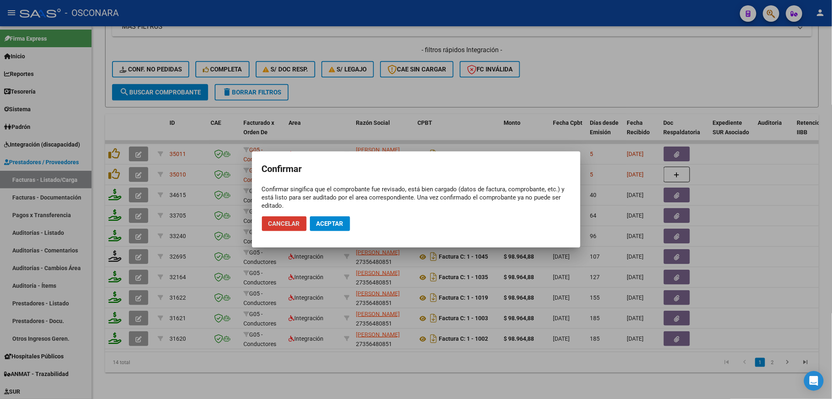
click at [326, 223] on span "Aceptar" at bounding box center [330, 223] width 27 height 7
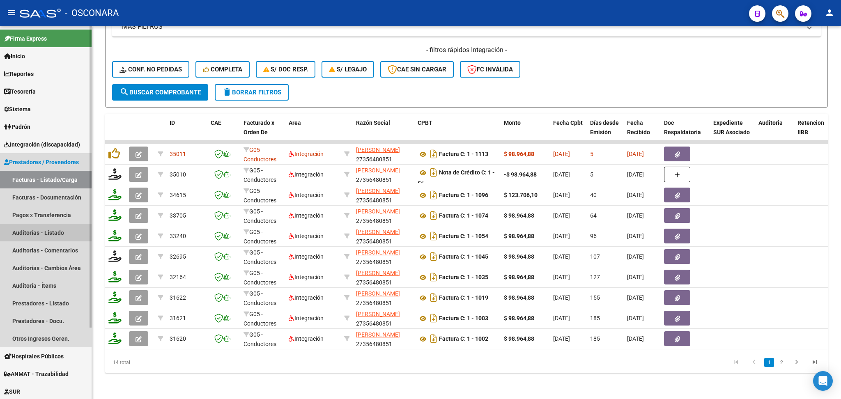
click at [48, 232] on link "Auditorías - Listado" at bounding box center [46, 233] width 92 height 18
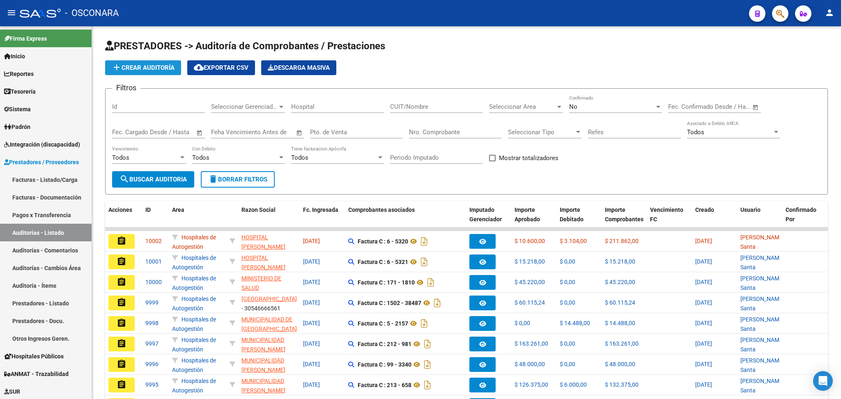
click at [139, 64] on span "add Crear Auditoría" at bounding box center [143, 67] width 63 height 7
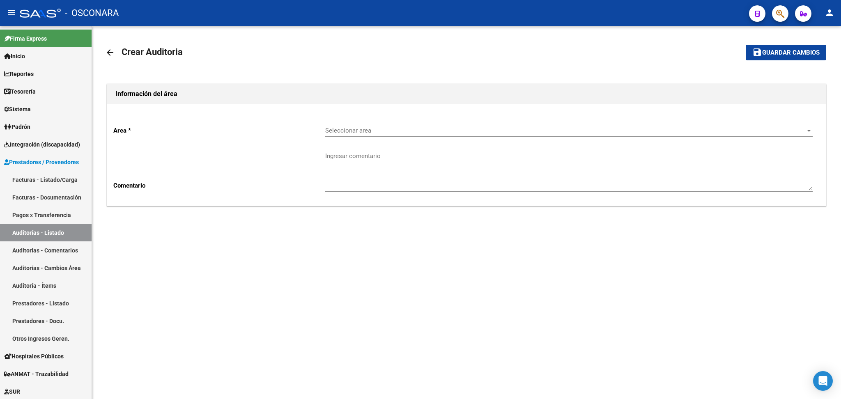
click at [349, 131] on span "Seleccionar area" at bounding box center [565, 130] width 480 height 7
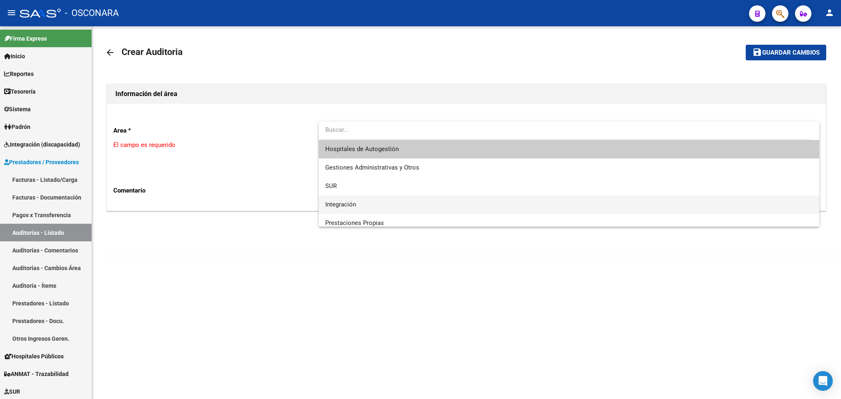
click at [369, 207] on span "Integración" at bounding box center [568, 204] width 487 height 18
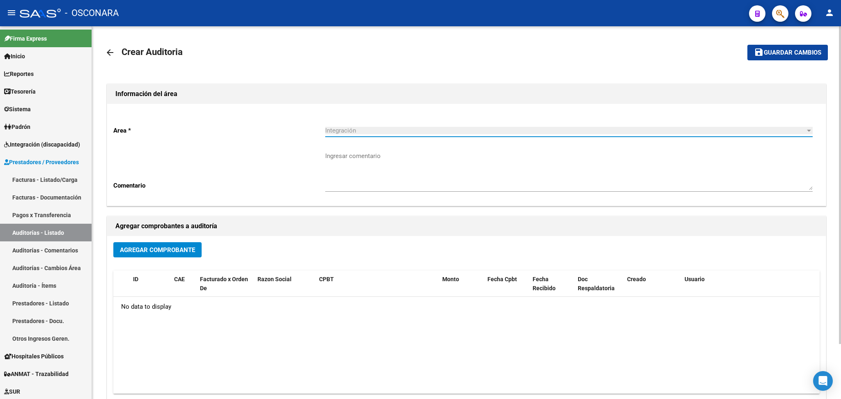
click at [191, 246] on span "Agregar Comprobante" at bounding box center [157, 249] width 75 height 7
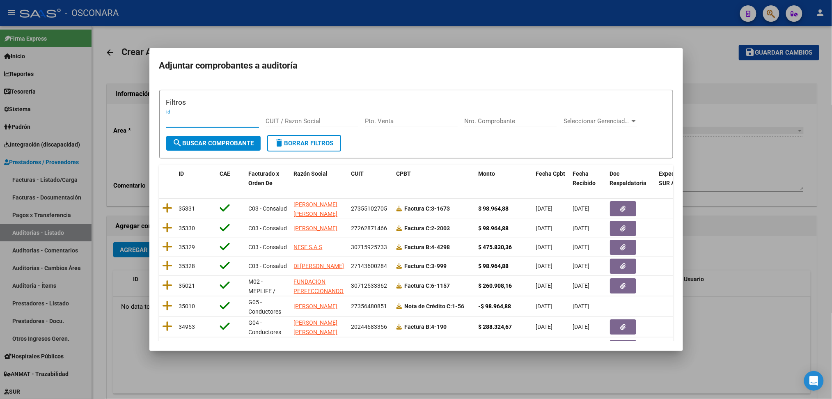
click at [200, 120] on input "id" at bounding box center [212, 120] width 93 height 7
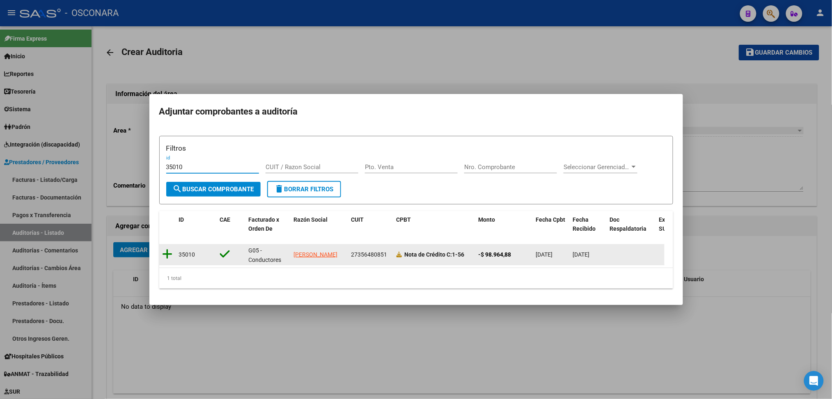
type input "35010"
click at [166, 254] on icon at bounding box center [168, 253] width 10 height 11
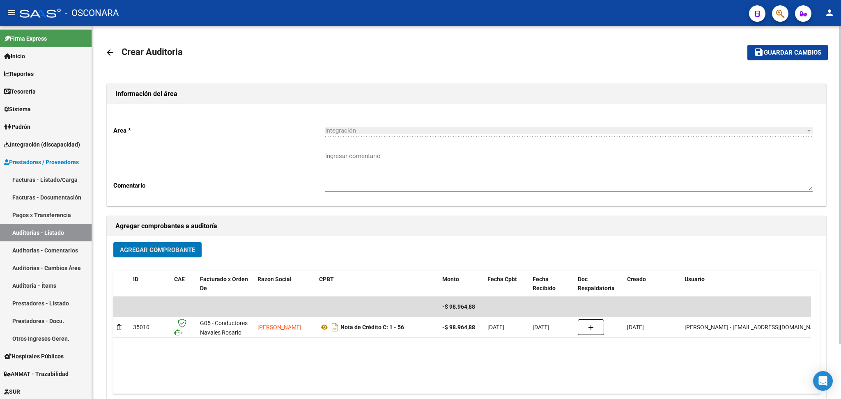
click at [163, 247] on span "Agregar Comprobante" at bounding box center [157, 249] width 75 height 7
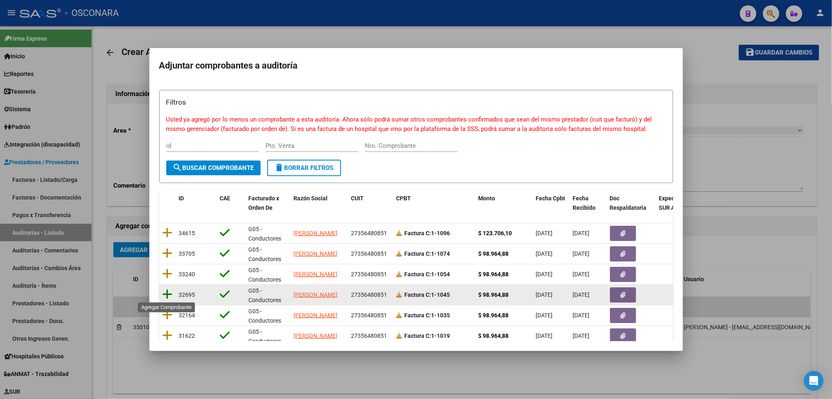
click at [166, 292] on icon at bounding box center [168, 294] width 10 height 11
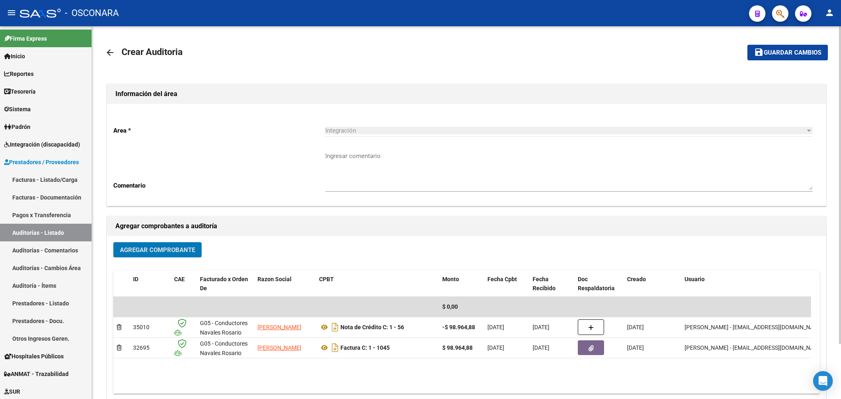
click at [779, 52] on span "Guardar cambios" at bounding box center [792, 52] width 57 height 7
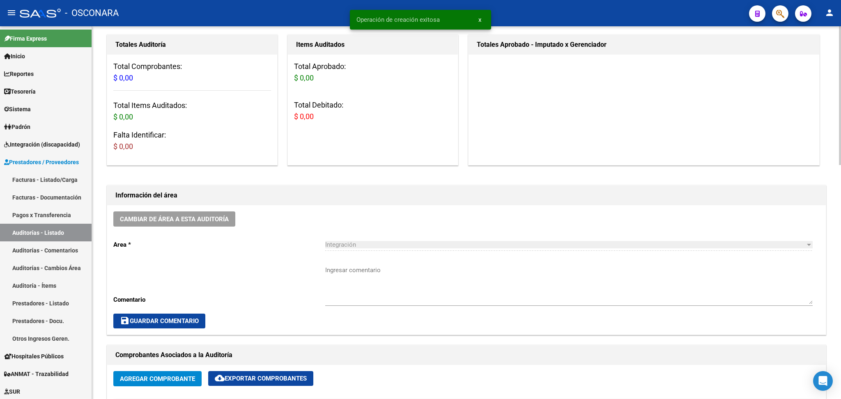
scroll to position [219, 0]
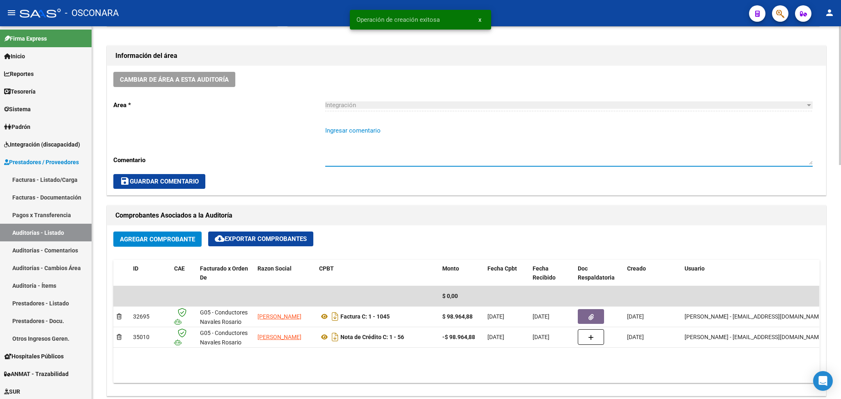
click at [355, 132] on textarea "Ingresar comentario" at bounding box center [568, 145] width 487 height 39
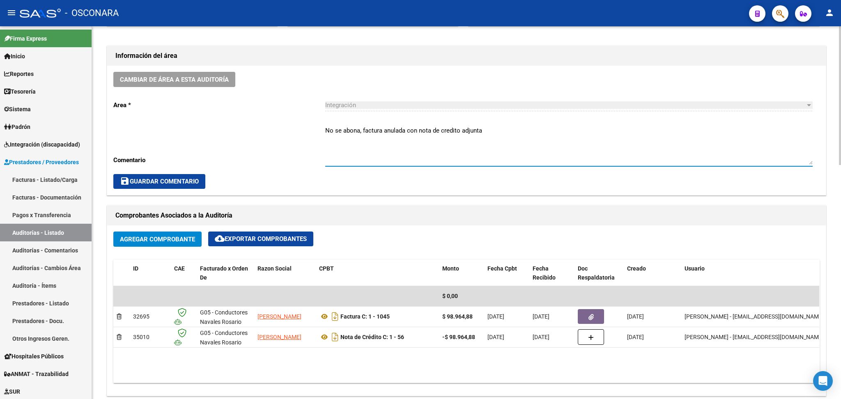
click at [454, 131] on textarea "No se abona, factura anulada con nota de credito adjunta" at bounding box center [568, 145] width 487 height 39
click at [451, 131] on textarea "No se abona, factura anulada con nota de credito adjunta" at bounding box center [568, 145] width 487 height 39
click at [456, 146] on textarea "No se abona, factura anulada con nota de crédito adjunta" at bounding box center [568, 145] width 487 height 39
type textarea "No se abona, factura anulada con nota de crédito adjunta"
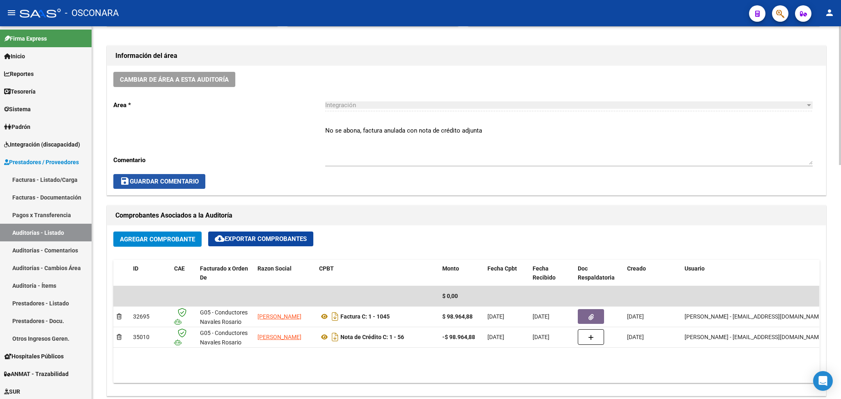
click at [201, 180] on button "save Guardar Comentario" at bounding box center [159, 181] width 92 height 15
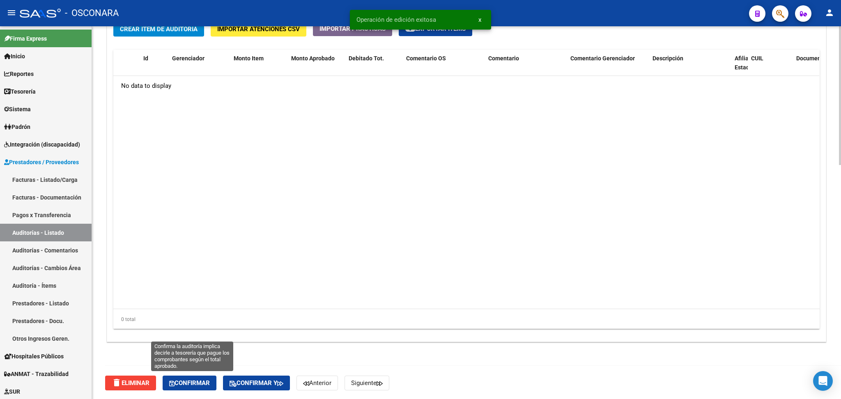
click at [203, 379] on span "Confirmar" at bounding box center [189, 382] width 41 height 7
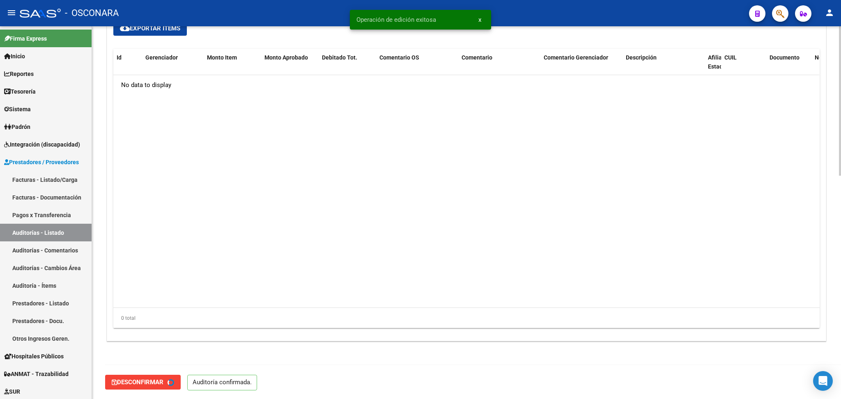
type input "202509"
click at [324, 238] on datatable-body "No data to display" at bounding box center [466, 191] width 706 height 233
click at [57, 179] on link "Facturas - Listado/Carga" at bounding box center [46, 180] width 92 height 18
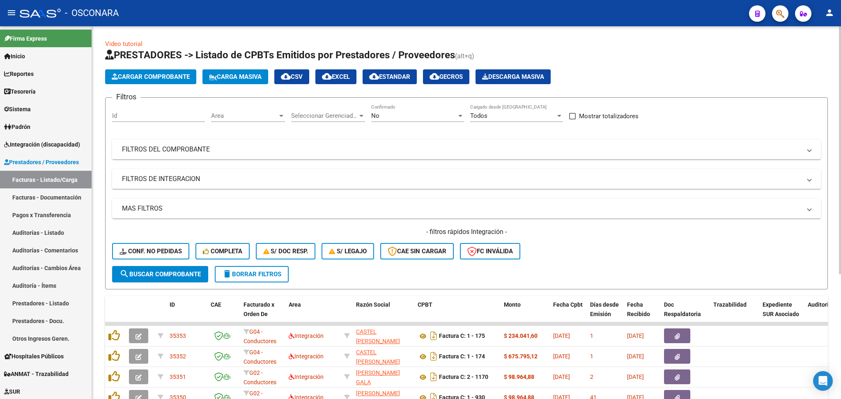
click at [595, 258] on div "- filtros rápidos Integración - Conf. no pedidas Completa S/ Doc Resp. S/ legaj…" at bounding box center [466, 247] width 709 height 39
click at [238, 118] on span "Area" at bounding box center [244, 115] width 67 height 7
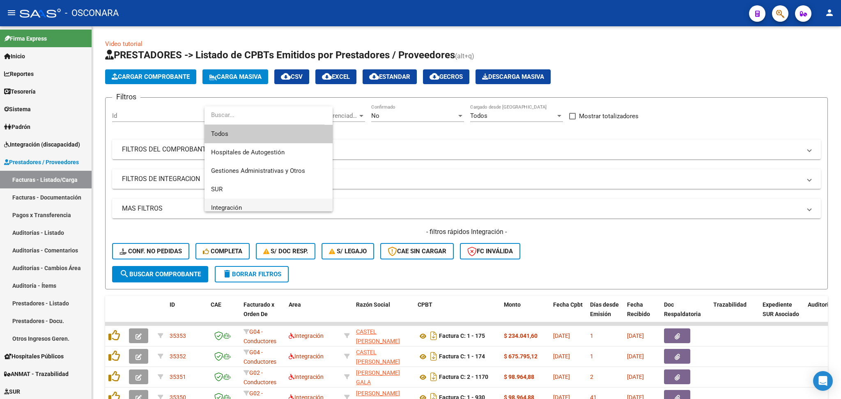
click at [232, 202] on span "Integración" at bounding box center [268, 208] width 115 height 18
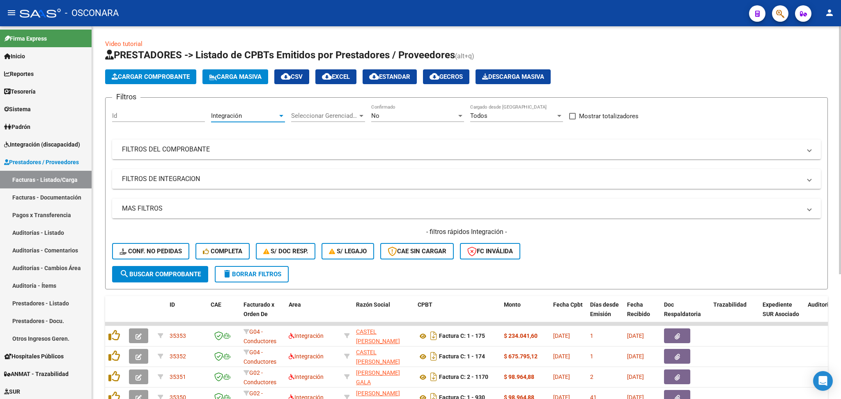
click at [311, 113] on span "Seleccionar Gerenciador" at bounding box center [324, 115] width 67 height 7
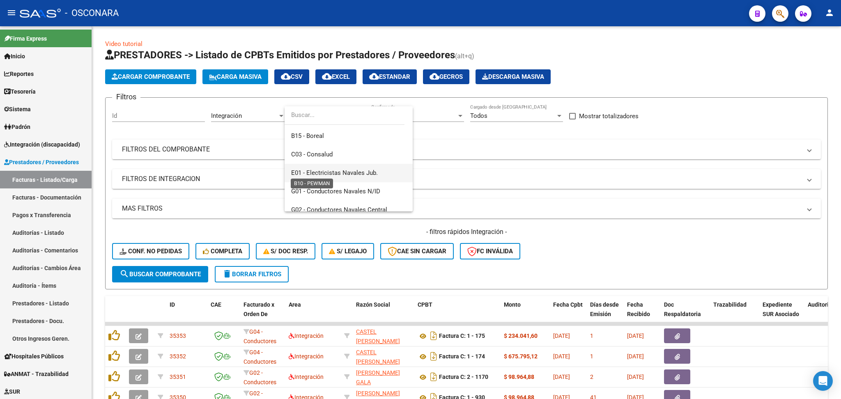
scroll to position [109, 0]
click at [317, 156] on span "C03 - Consalud" at bounding box center [311, 153] width 41 height 7
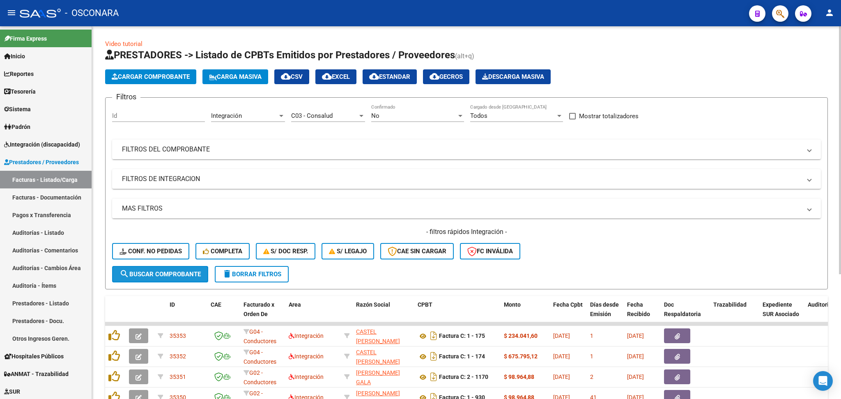
click at [193, 271] on span "search Buscar Comprobante" at bounding box center [160, 274] width 81 height 7
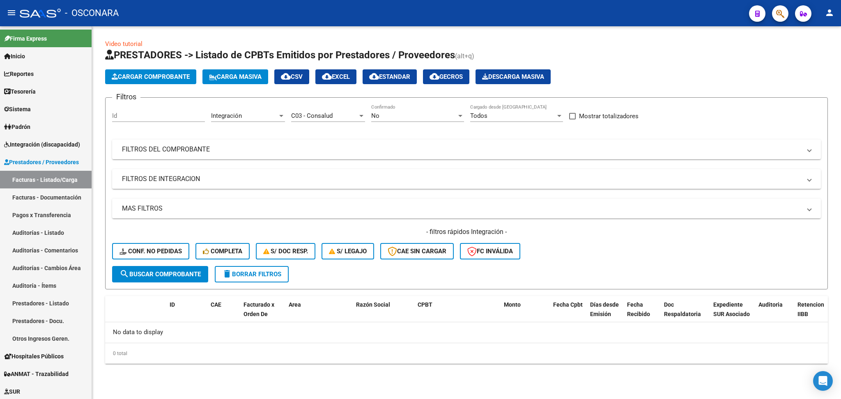
click at [349, 110] on div "C03 - Consalud Seleccionar Gerenciador" at bounding box center [328, 113] width 74 height 18
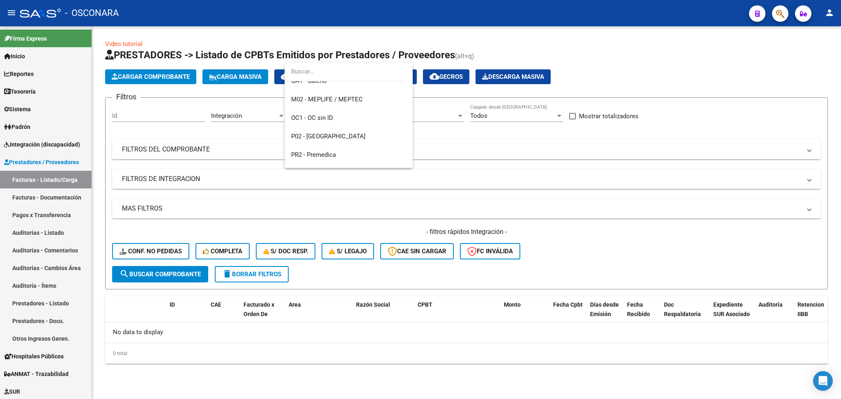
scroll to position [269, 0]
click at [331, 152] on span "M02 - MEPLIFE / MEPTEC" at bounding box center [326, 154] width 71 height 7
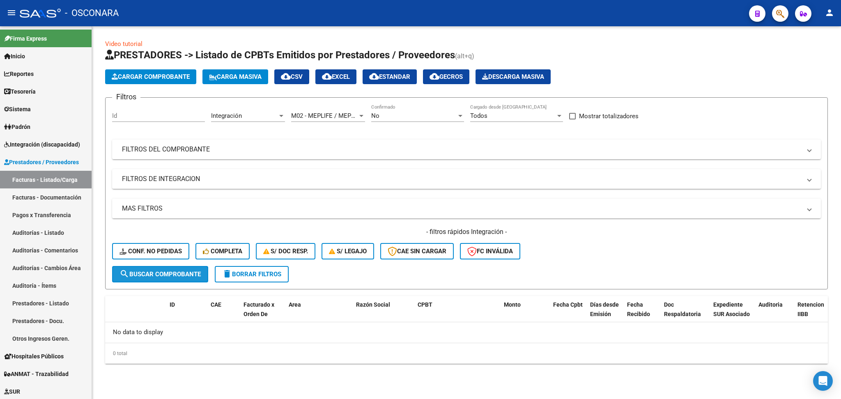
click at [184, 271] on span "search Buscar Comprobante" at bounding box center [160, 274] width 81 height 7
click at [327, 115] on span "M02 - MEPLIFE / MEPTEC" at bounding box center [326, 115] width 71 height 7
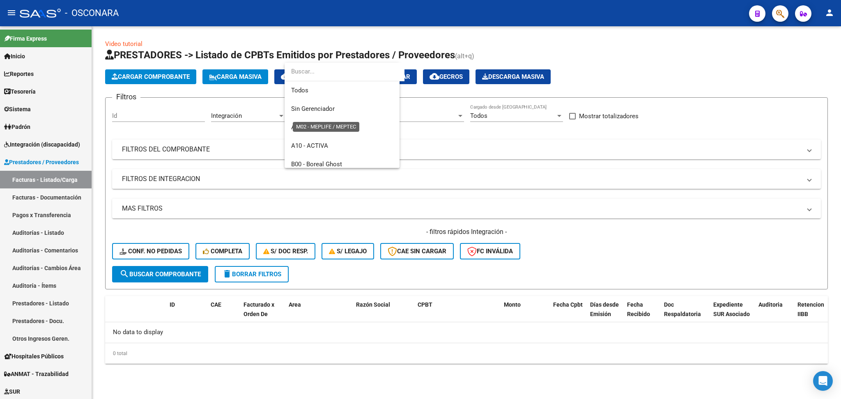
scroll to position [308, 0]
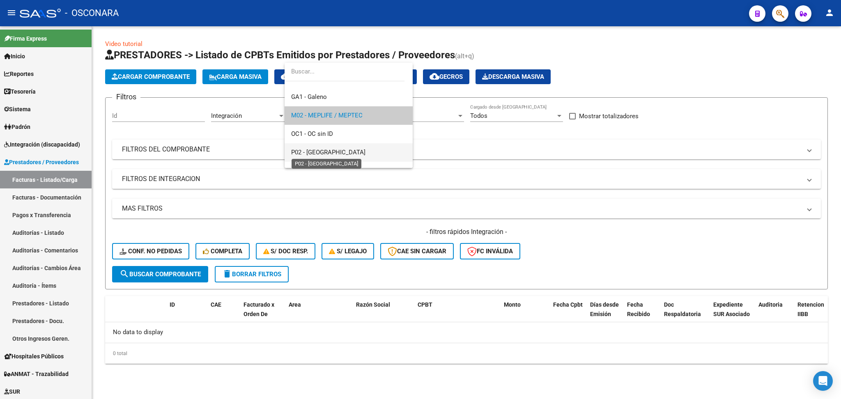
click at [326, 149] on span "P02 - [GEOGRAPHIC_DATA]" at bounding box center [328, 152] width 74 height 7
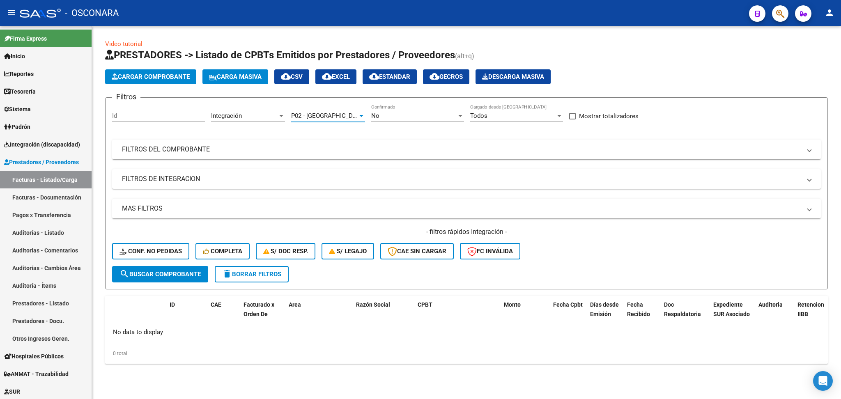
click at [175, 277] on button "search Buscar Comprobante" at bounding box center [160, 274] width 96 height 16
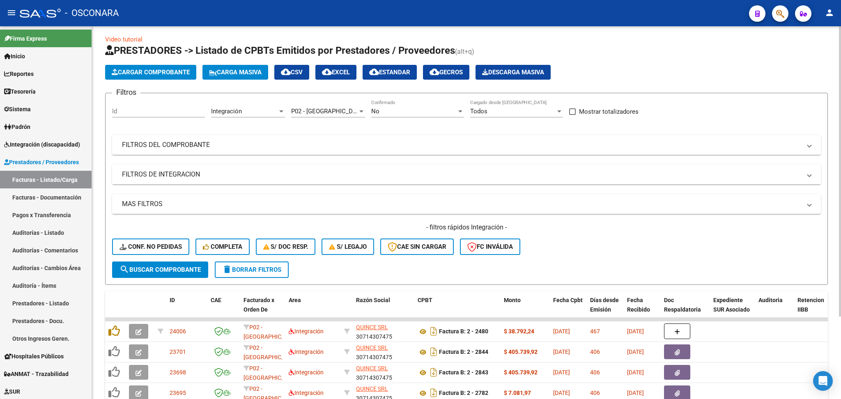
scroll to position [0, 0]
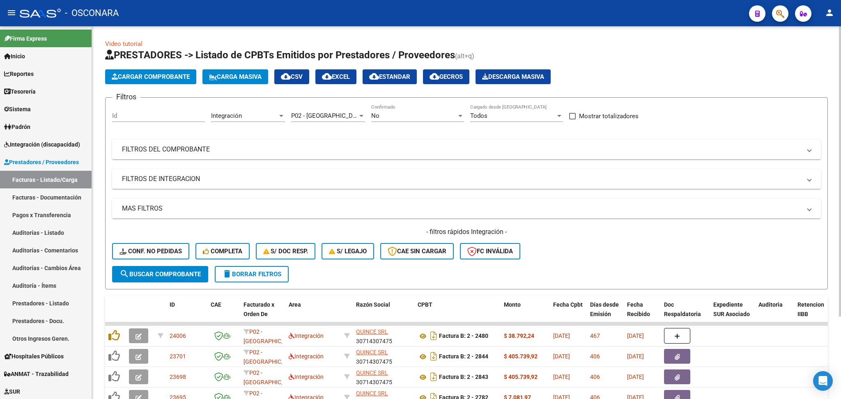
click at [322, 117] on span "P02 - [GEOGRAPHIC_DATA]" at bounding box center [328, 115] width 74 height 7
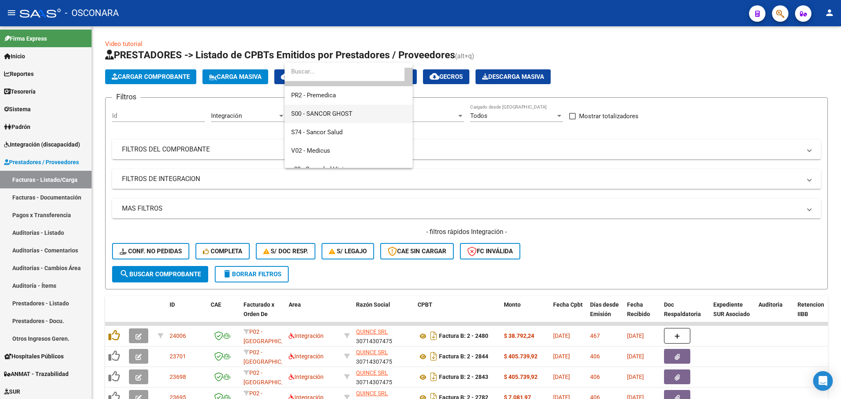
scroll to position [399, 0]
click at [328, 120] on span "S74 - Sancor Salud" at bounding box center [316, 116] width 51 height 7
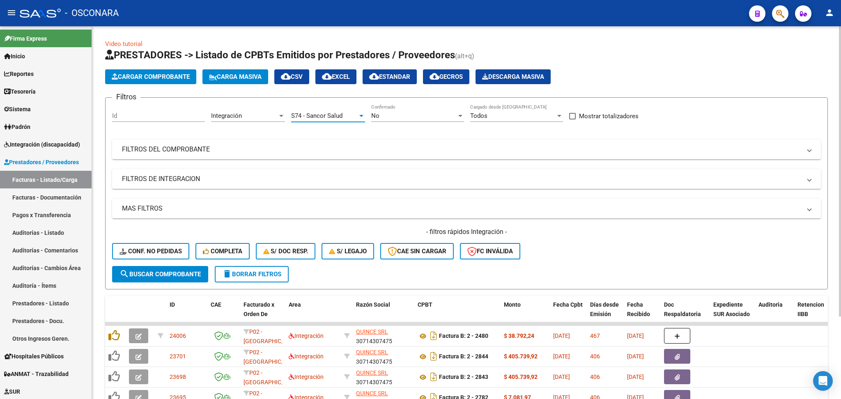
click at [191, 279] on button "search Buscar Comprobante" at bounding box center [160, 274] width 96 height 16
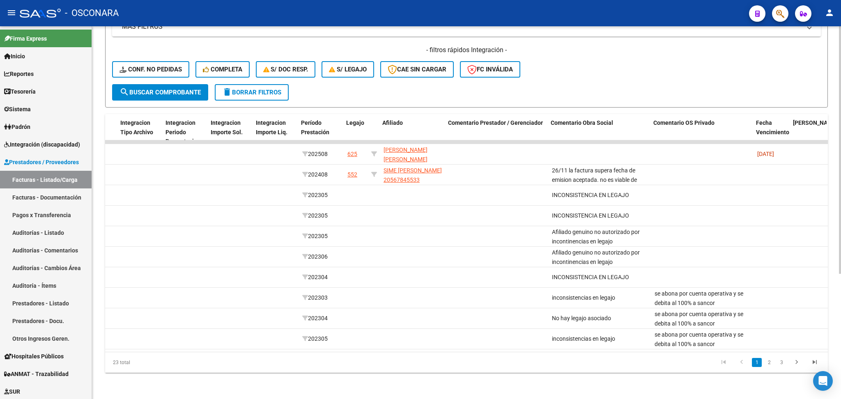
scroll to position [0, 940]
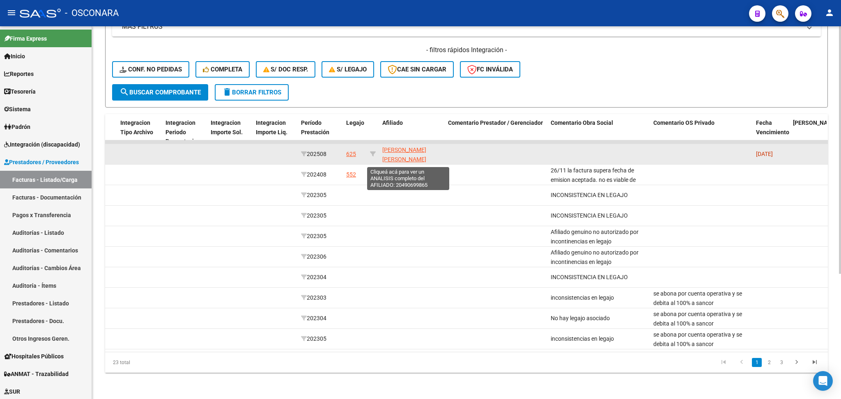
click at [408, 151] on span "[PERSON_NAME] [PERSON_NAME] 20490699865" at bounding box center [404, 159] width 44 height 25
type textarea "20490699865"
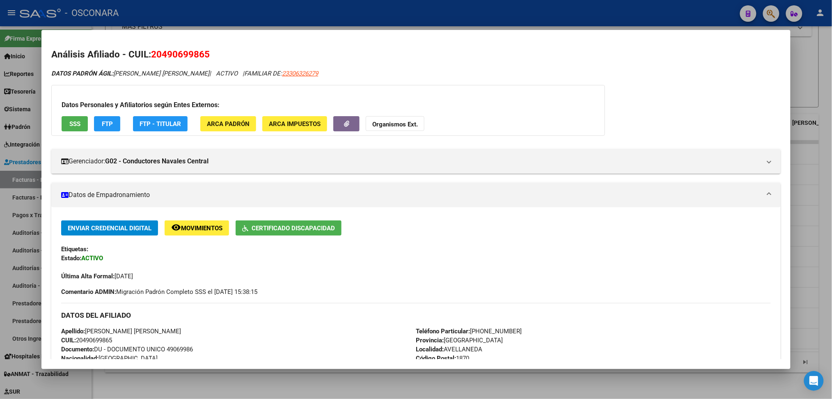
click at [385, 381] on div at bounding box center [416, 199] width 832 height 399
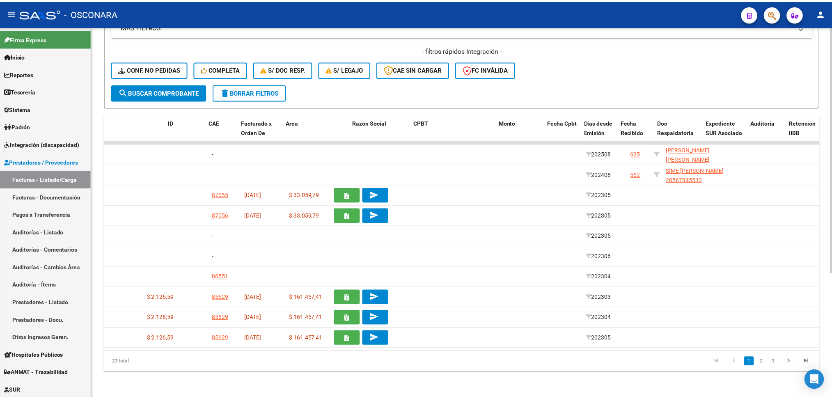
scroll to position [0, 0]
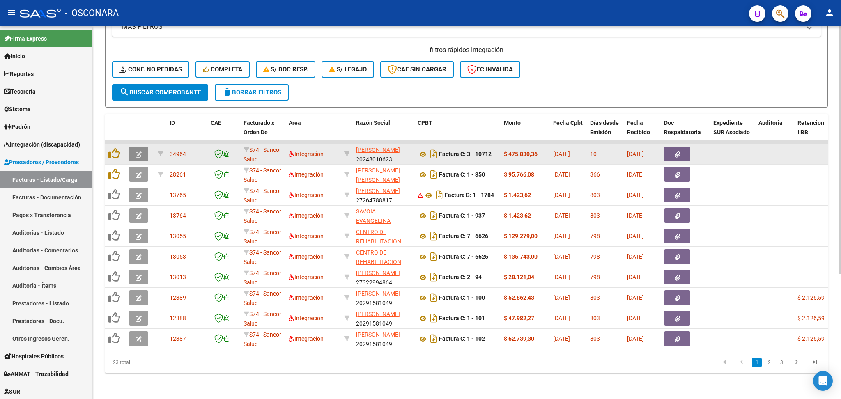
click at [144, 149] on button "button" at bounding box center [138, 154] width 19 height 15
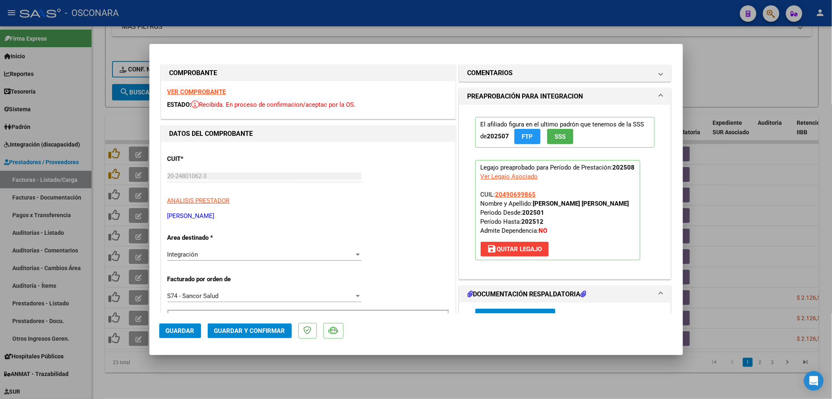
click at [210, 282] on p "Facturado por orden de" at bounding box center [210, 279] width 85 height 9
click at [213, 293] on span "S74 - Sancor Salud" at bounding box center [193, 295] width 51 height 7
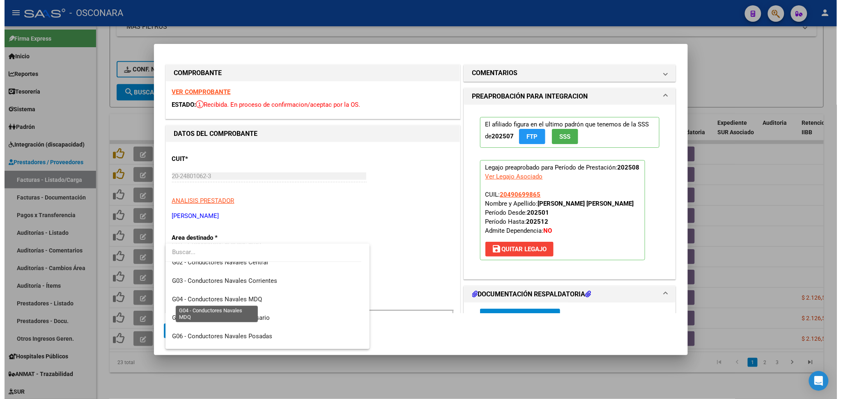
scroll to position [121, 0]
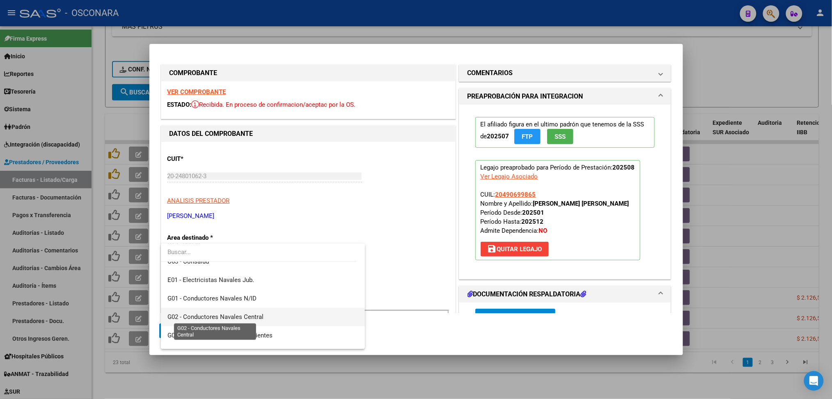
click at [251, 319] on span "G02 - Conductores Navales Central" at bounding box center [216, 316] width 96 height 7
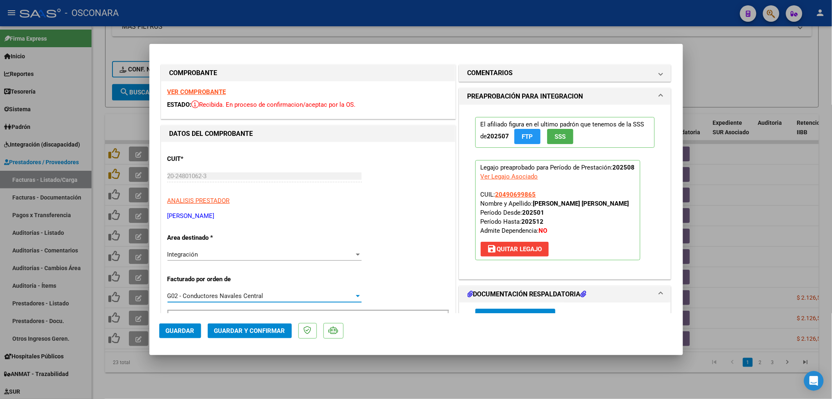
click at [181, 336] on button "Guardar" at bounding box center [180, 331] width 42 height 15
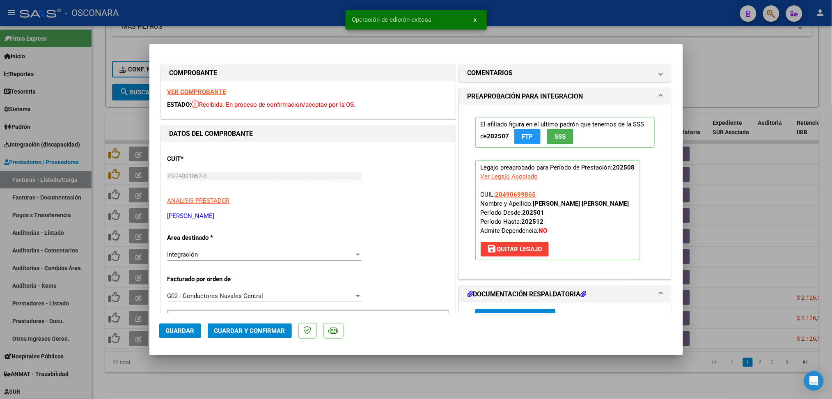
click at [231, 380] on div at bounding box center [416, 199] width 832 height 399
type input "$ 0,00"
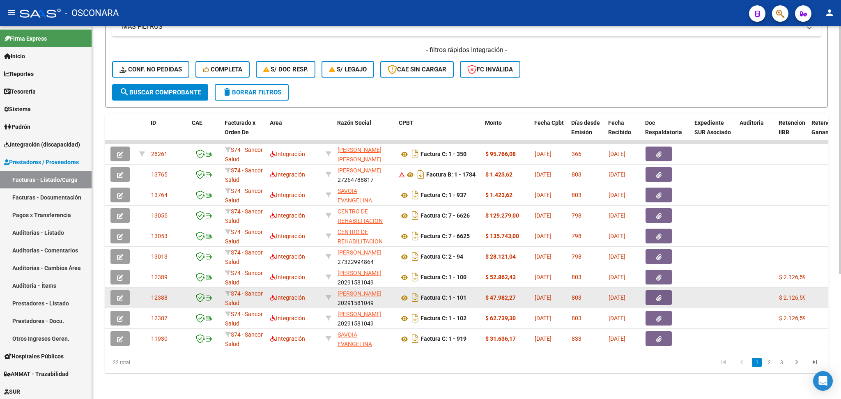
scroll to position [0, 0]
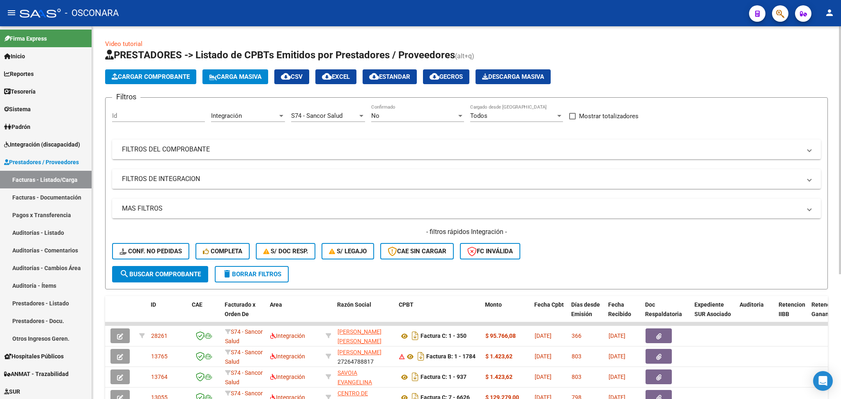
click at [311, 117] on span "S74 - Sancor Salud" at bounding box center [316, 115] width 51 height 7
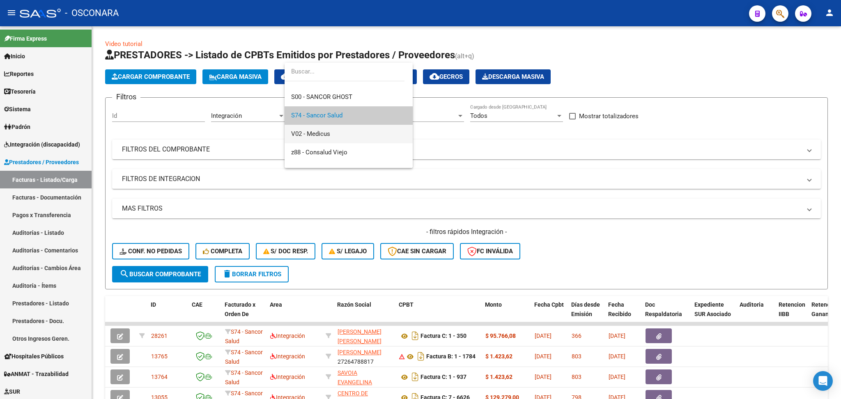
scroll to position [126, 0]
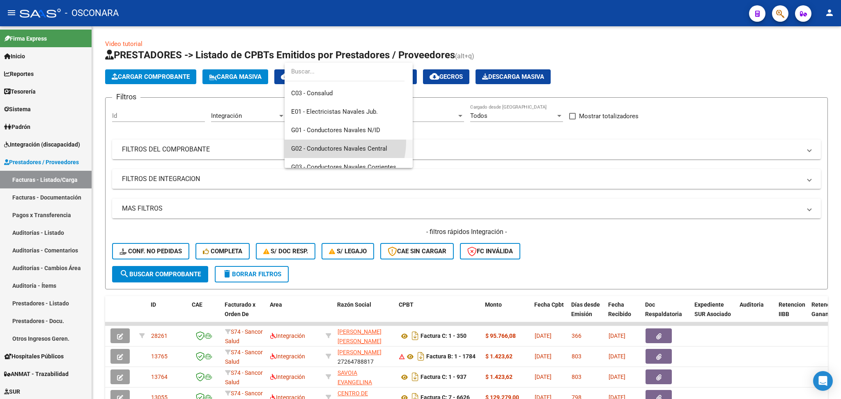
click at [326, 142] on span "G02 - Conductores Navales Central" at bounding box center [348, 149] width 115 height 18
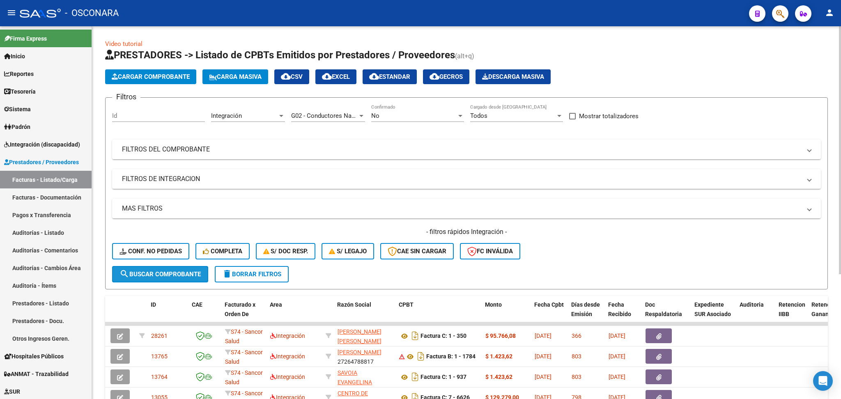
click at [170, 271] on span "search Buscar Comprobante" at bounding box center [160, 274] width 81 height 7
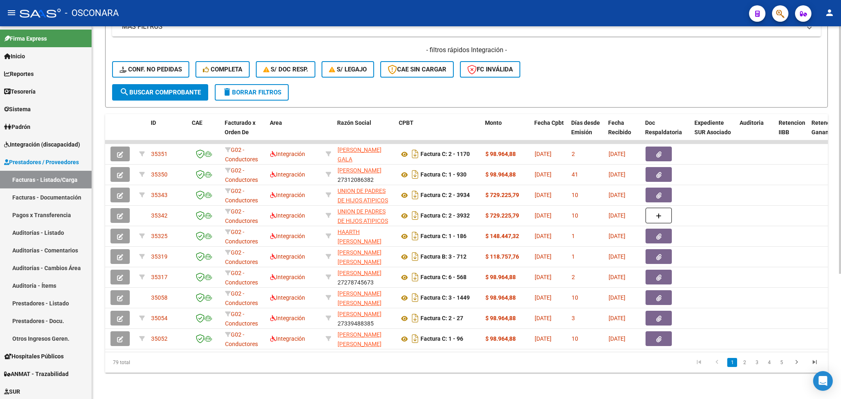
scroll to position [0, 0]
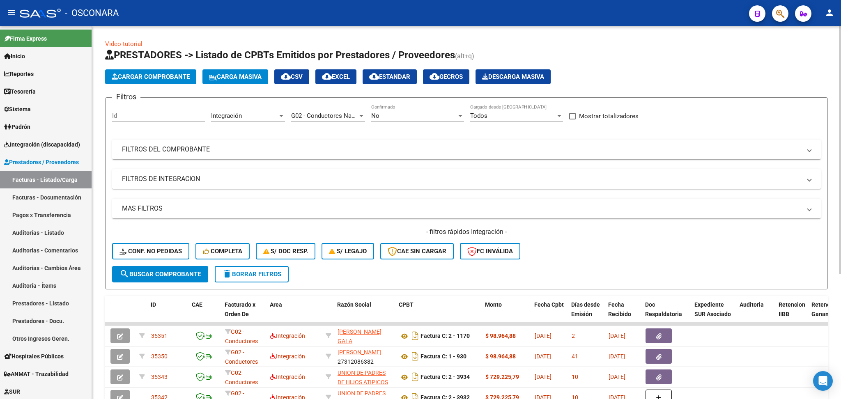
click at [159, 184] on mat-expansion-panel-header "FILTROS DE INTEGRACION" at bounding box center [466, 179] width 709 height 20
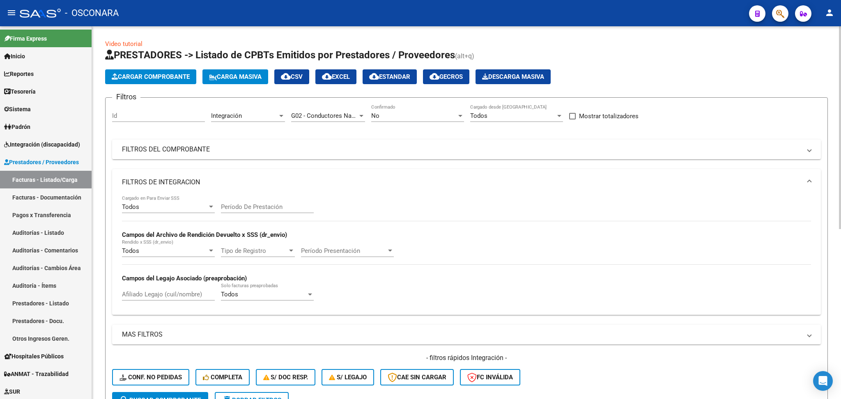
click at [164, 288] on div "Afiliado Legajo (cuil/nombre)" at bounding box center [168, 292] width 93 height 18
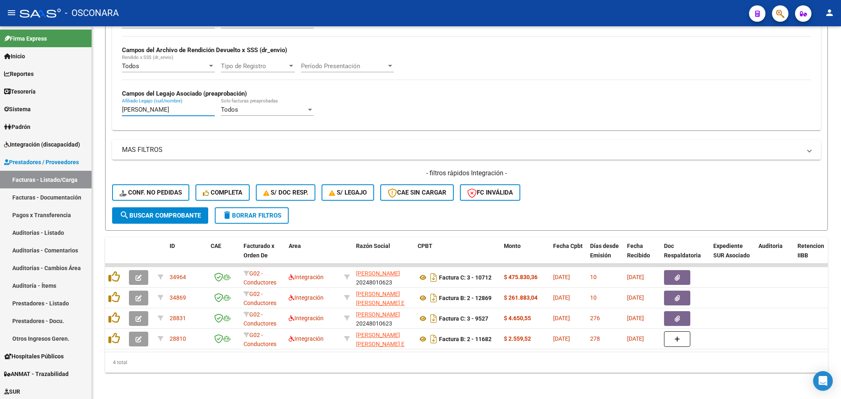
type input "[PERSON_NAME]"
click at [563, 191] on div "- filtros rápidos Integración - Conf. no pedidas Completa S/ Doc Resp. S/ legaj…" at bounding box center [466, 188] width 709 height 39
click at [257, 212] on span "delete Borrar Filtros" at bounding box center [251, 215] width 59 height 7
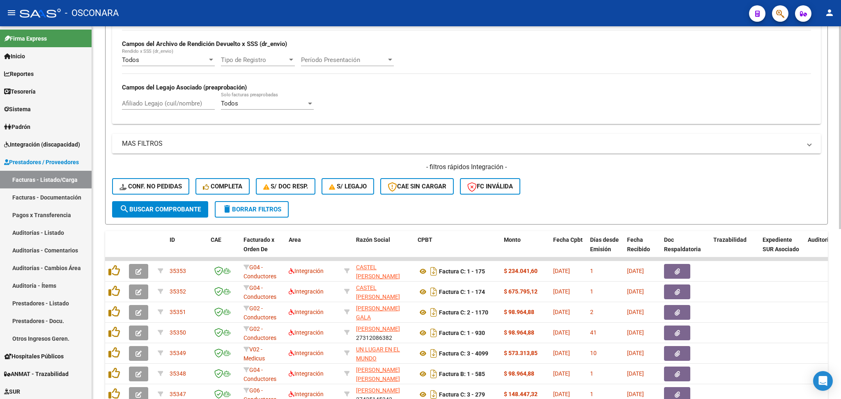
click at [446, 104] on div "Todos Cargado en Para Enviar SSS Período De Prestación Campos del Archivo de Re…" at bounding box center [466, 61] width 689 height 113
click at [570, 209] on form "Filtros Id Area Area Seleccionar Gerenciador Seleccionar Gerenciador No Confirm…" at bounding box center [466, 65] width 723 height 318
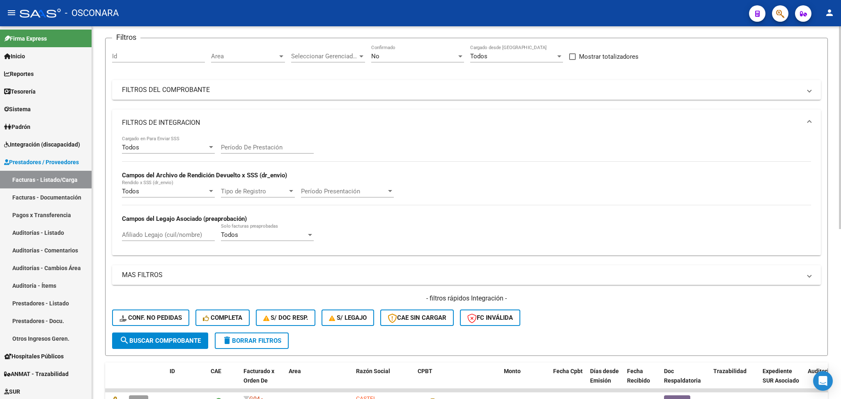
scroll to position [0, 0]
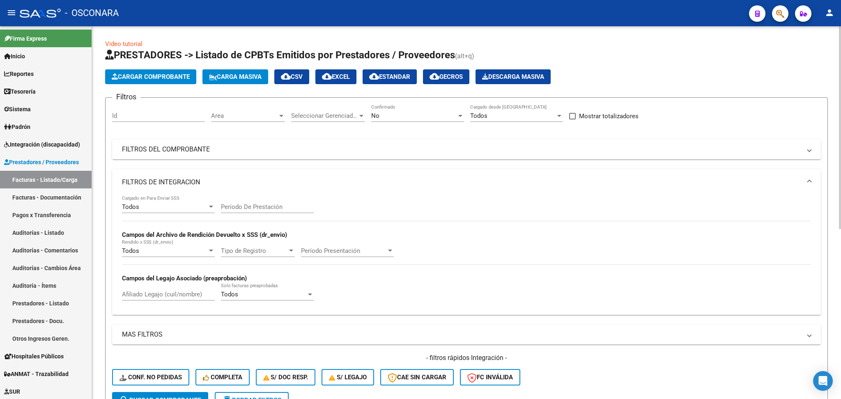
click at [613, 63] on app-list-header "PRESTADORES -> Listado de CPBTs Emitidos por Prestadores / Proveedores (alt+q) …" at bounding box center [466, 231] width 723 height 367
click at [632, 64] on app-list-header "PRESTADORES -> Listado de CPBTs Emitidos por Prestadores / Proveedores (alt+q) …" at bounding box center [466, 231] width 723 height 367
click at [638, 64] on app-list-header "PRESTADORES -> Listado de CPBTs Emitidos por Prestadores / Proveedores (alt+q) …" at bounding box center [466, 231] width 723 height 367
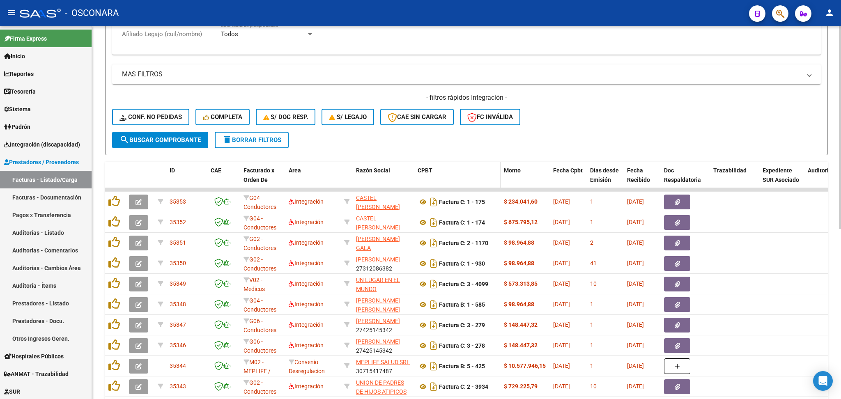
scroll to position [314, 0]
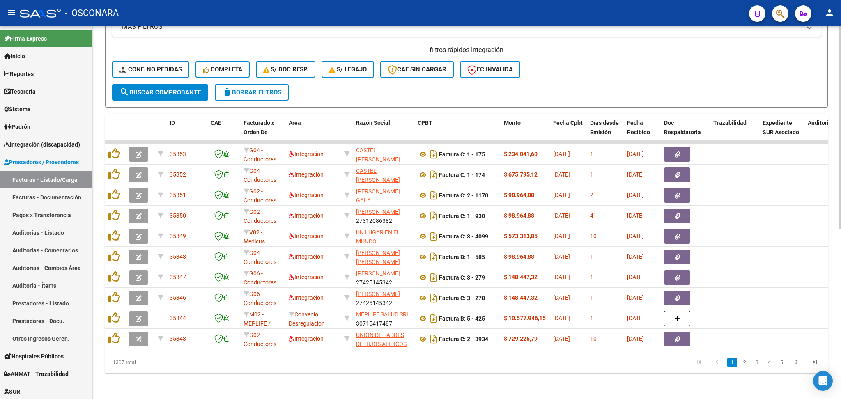
click at [563, 56] on div "- filtros rápidos Integración - Conf. no pedidas Completa S/ Doc Resp. S/ legaj…" at bounding box center [466, 65] width 709 height 39
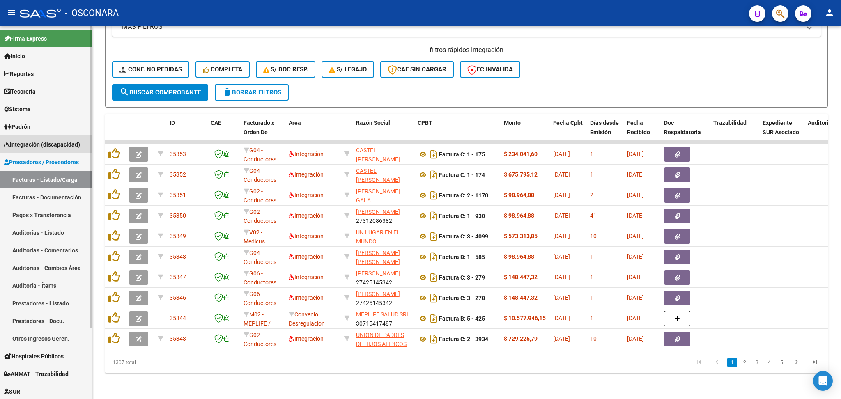
click at [67, 140] on span "Integración (discapacidad)" at bounding box center [42, 144] width 76 height 9
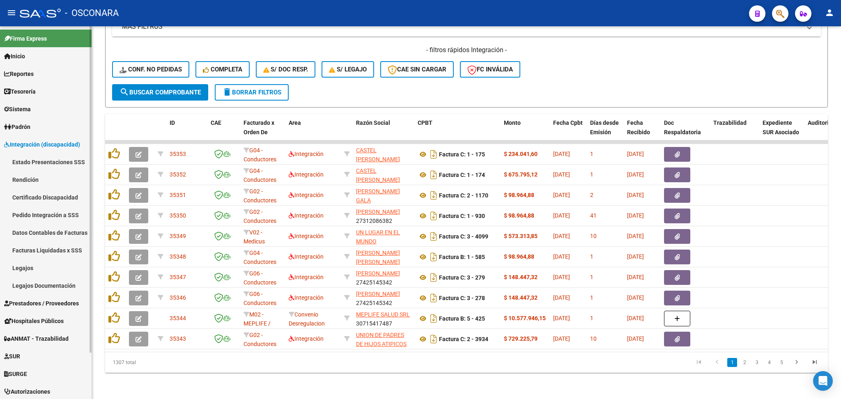
click at [27, 182] on link "Rendición" at bounding box center [46, 180] width 92 height 18
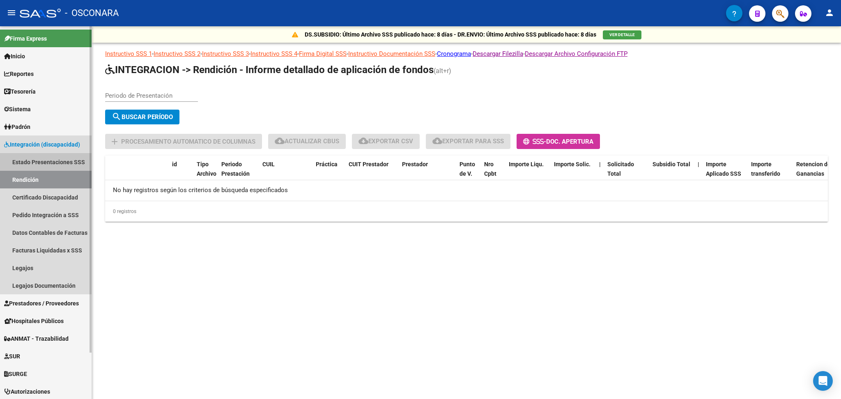
click at [53, 166] on link "Estado Presentaciones SSS" at bounding box center [46, 162] width 92 height 18
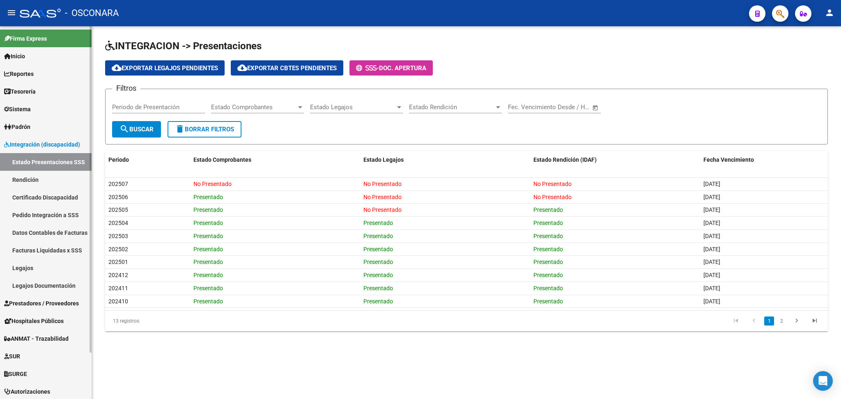
click at [69, 212] on link "Pedido Integración a SSS" at bounding box center [46, 215] width 92 height 18
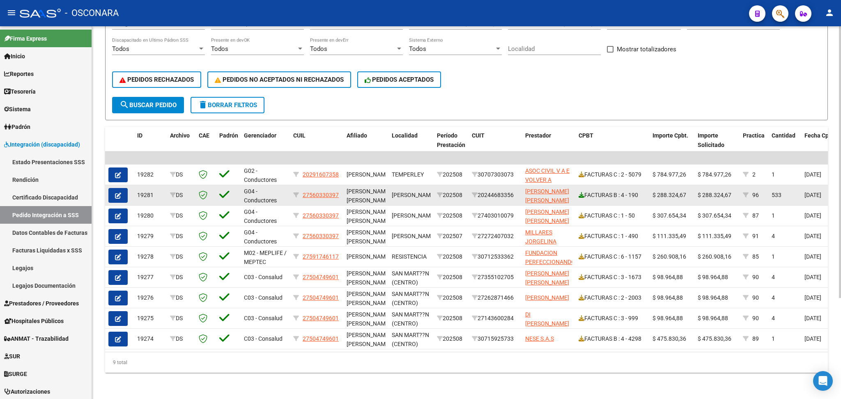
click at [582, 192] on icon at bounding box center [582, 195] width 6 height 6
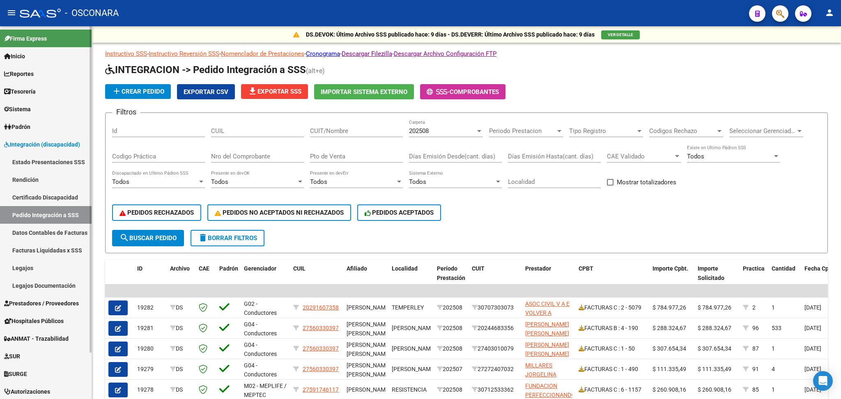
click at [46, 303] on span "Prestadores / Proveedores" at bounding box center [41, 303] width 75 height 9
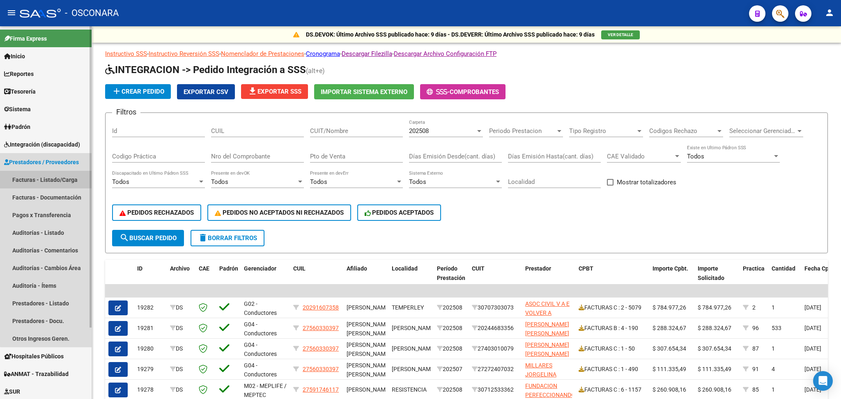
click at [49, 182] on link "Facturas - Listado/Carga" at bounding box center [46, 180] width 92 height 18
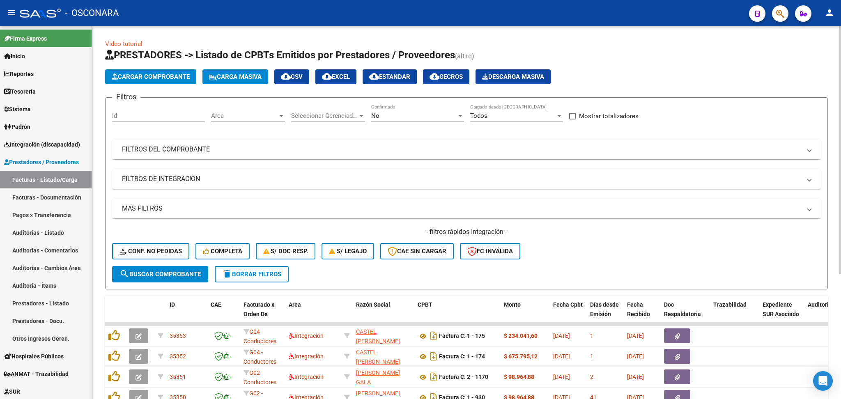
click at [569, 251] on div "- filtros rápidos Integración - Conf. no pedidas Completa S/ Doc Resp. S/ legaj…" at bounding box center [466, 247] width 709 height 39
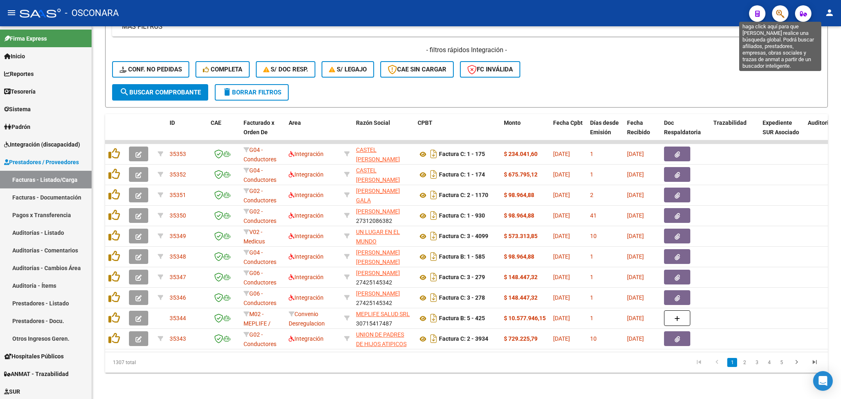
click at [778, 14] on icon "button" at bounding box center [780, 13] width 8 height 9
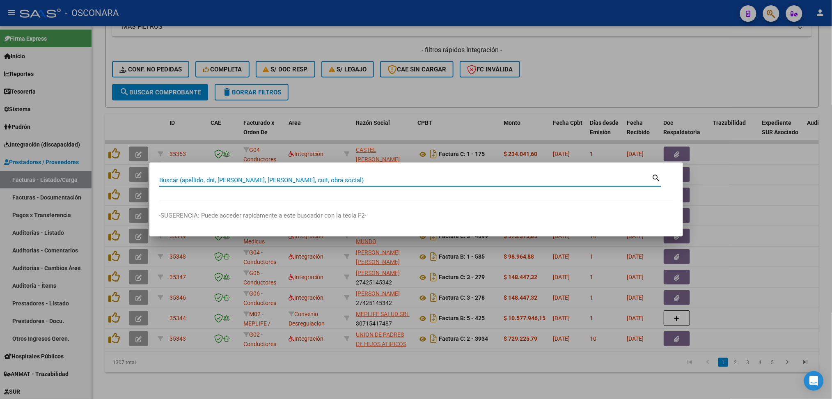
paste input "[PERSON_NAME] [PERSON_NAME]"
type input "[PERSON_NAME] [PERSON_NAME]"
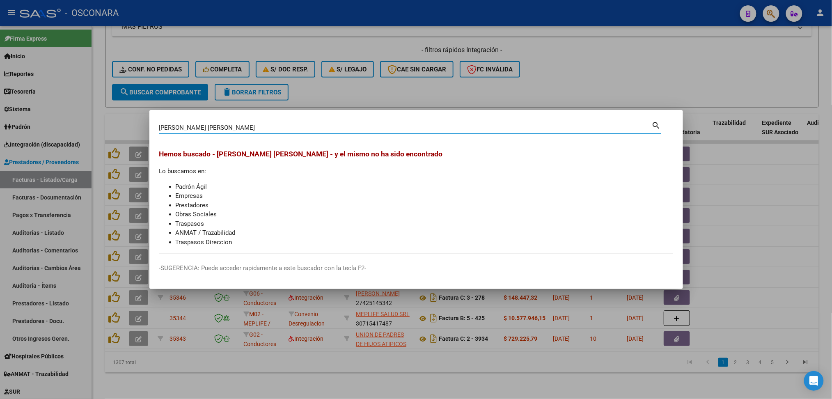
click at [330, 88] on div at bounding box center [416, 199] width 832 height 399
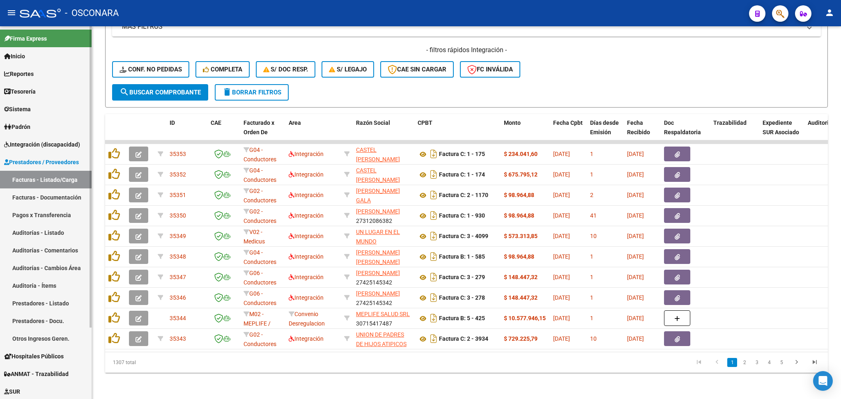
click at [51, 143] on span "Integración (discapacidad)" at bounding box center [42, 144] width 76 height 9
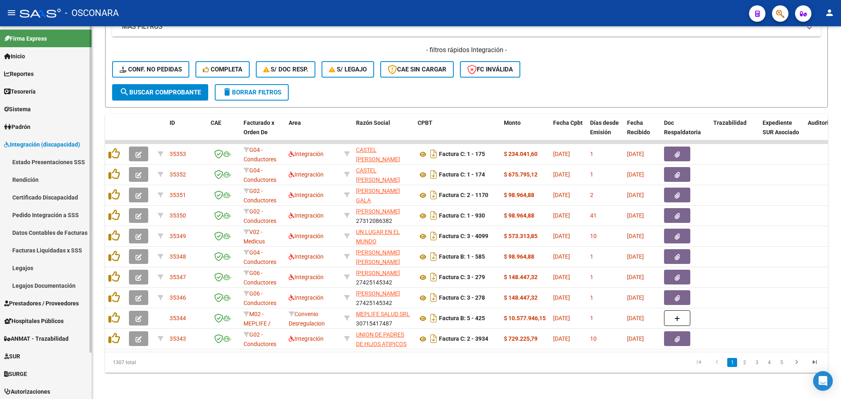
click at [28, 260] on link "Legajos" at bounding box center [46, 268] width 92 height 18
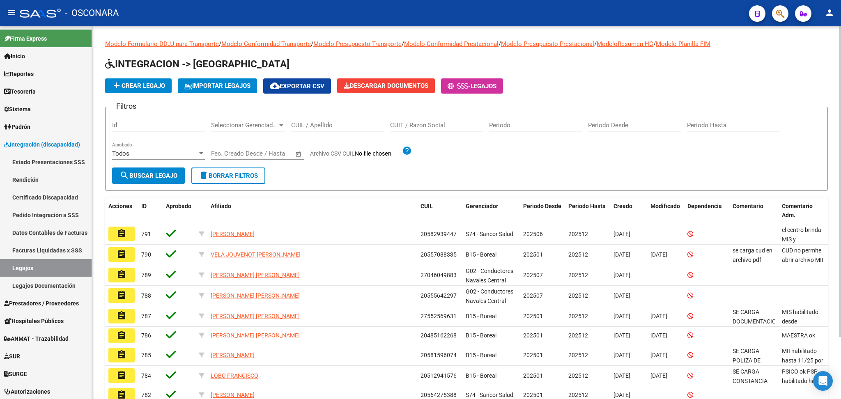
click at [306, 129] on div "CUIL / Apellido" at bounding box center [337, 123] width 93 height 18
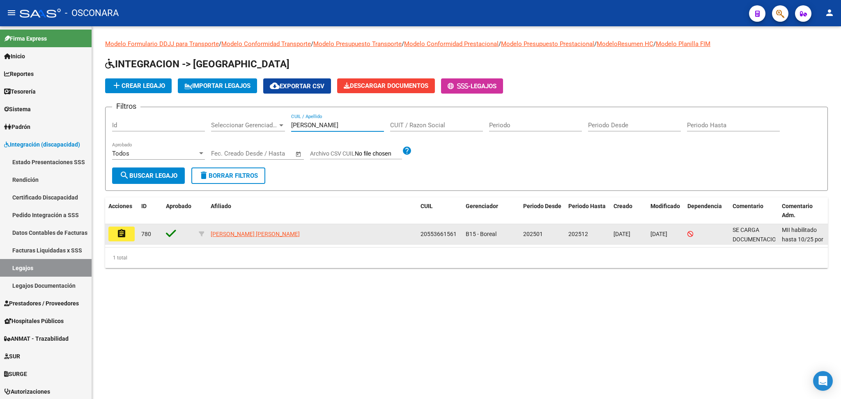
type input "[PERSON_NAME]"
drag, startPoint x: 457, startPoint y: 235, endPoint x: 408, endPoint y: 240, distance: 49.1
click at [408, 240] on div "assignment 780 [PERSON_NAME] [PERSON_NAME] 20553661561 B15 - Boreal 202501 2025…" at bounding box center [466, 234] width 723 height 21
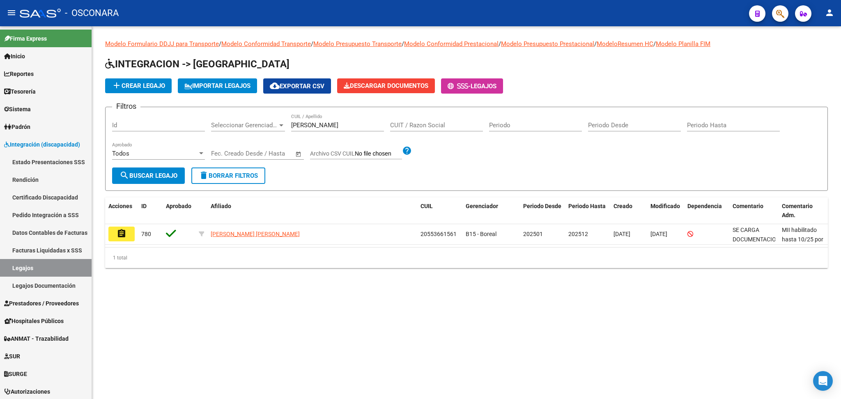
copy div "20553661561"
click at [474, 33] on div "Modelo Formulario DDJJ para Transporte / Modelo Conformidad Transporte / Modelo…" at bounding box center [466, 160] width 749 height 268
click at [501, 163] on div "Filtros Id Seleccionar Gerenciador Seleccionar Gerenciador [PERSON_NAME] CUIL /…" at bounding box center [466, 141] width 709 height 54
click at [28, 159] on link "Estado Presentaciones SSS" at bounding box center [46, 162] width 92 height 18
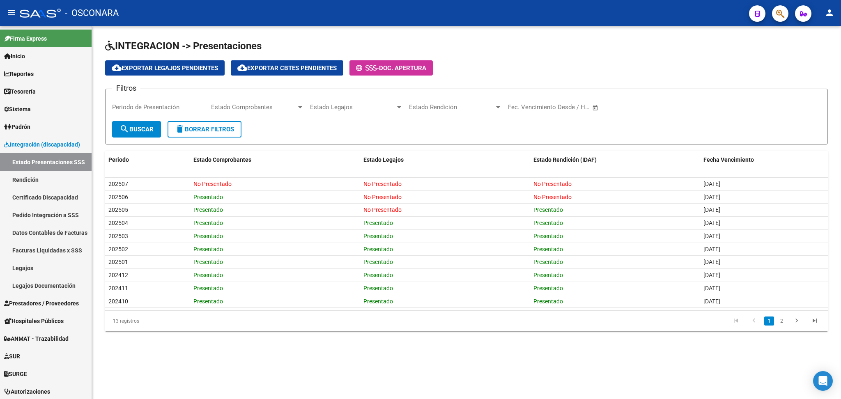
click at [496, 48] on h1 "INTEGRACION -> Presentaciones" at bounding box center [466, 46] width 723 height 14
